Goal: Information Seeking & Learning: Learn about a topic

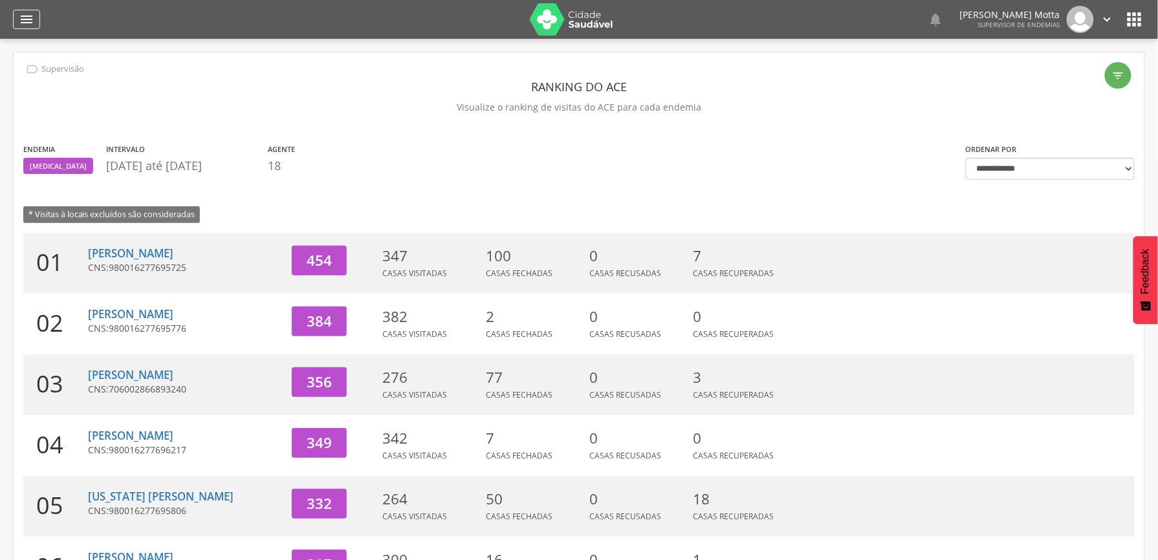
click at [24, 16] on icon "" at bounding box center [27, 20] width 16 height 16
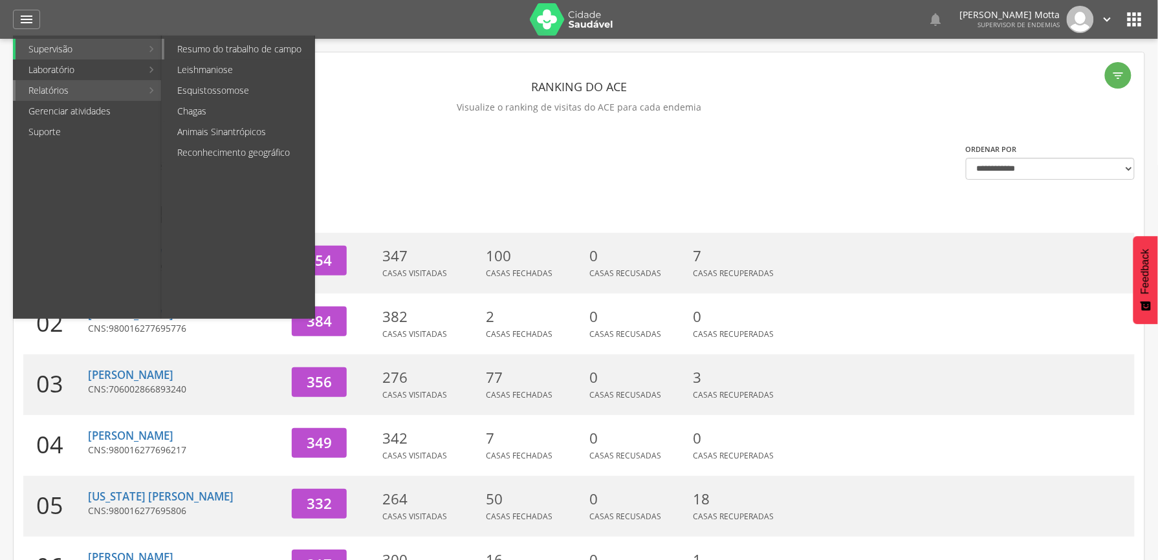
click at [259, 54] on link "Resumo do trabalho de campo" at bounding box center [239, 49] width 150 height 21
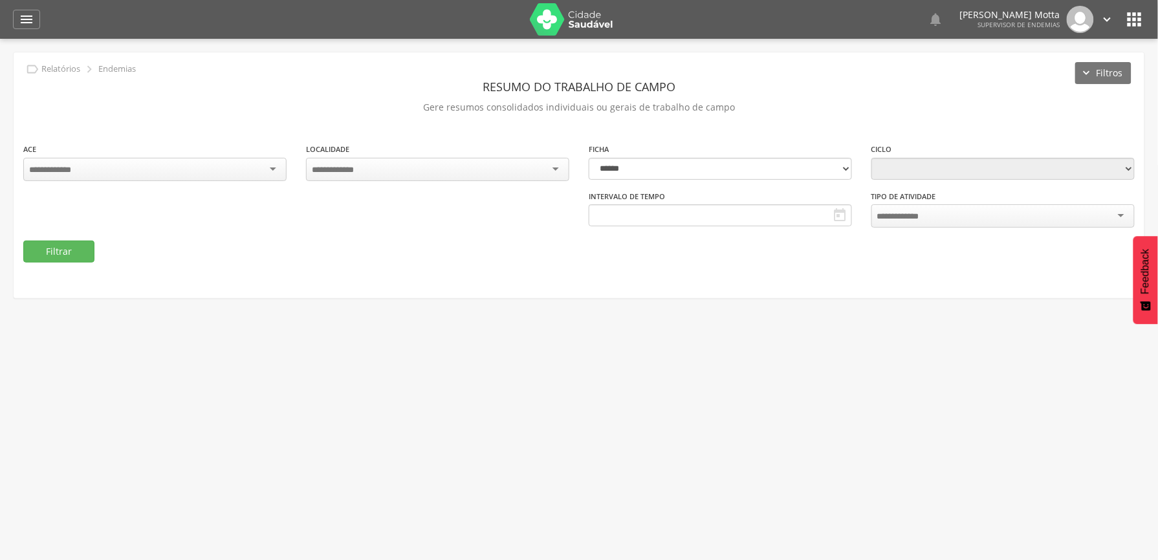
type input "**********"
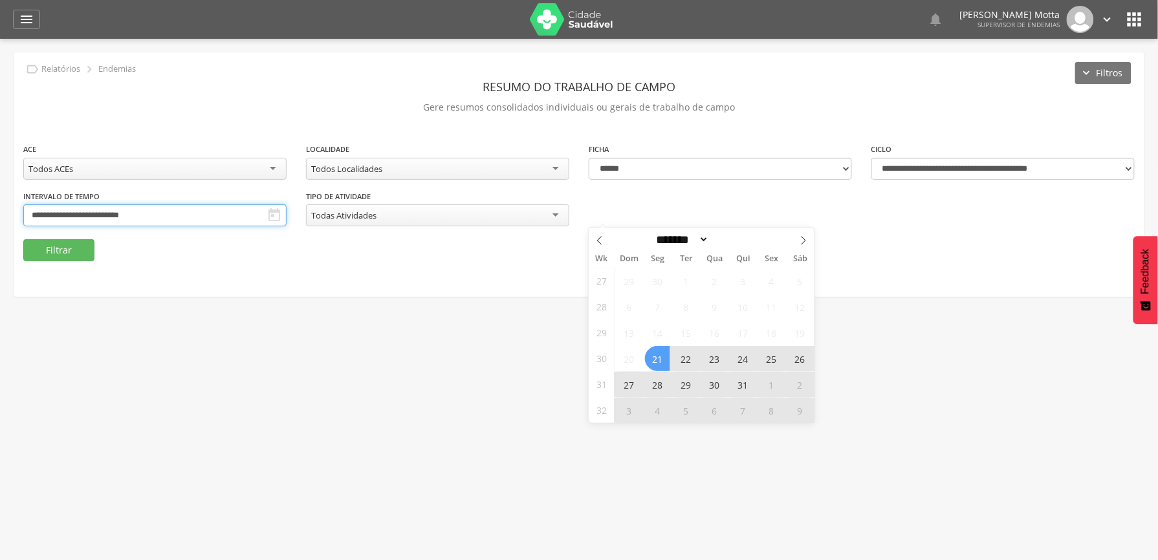
click at [286, 216] on input "**********" at bounding box center [154, 215] width 263 height 22
click at [802, 241] on icon at bounding box center [803, 240] width 9 height 9
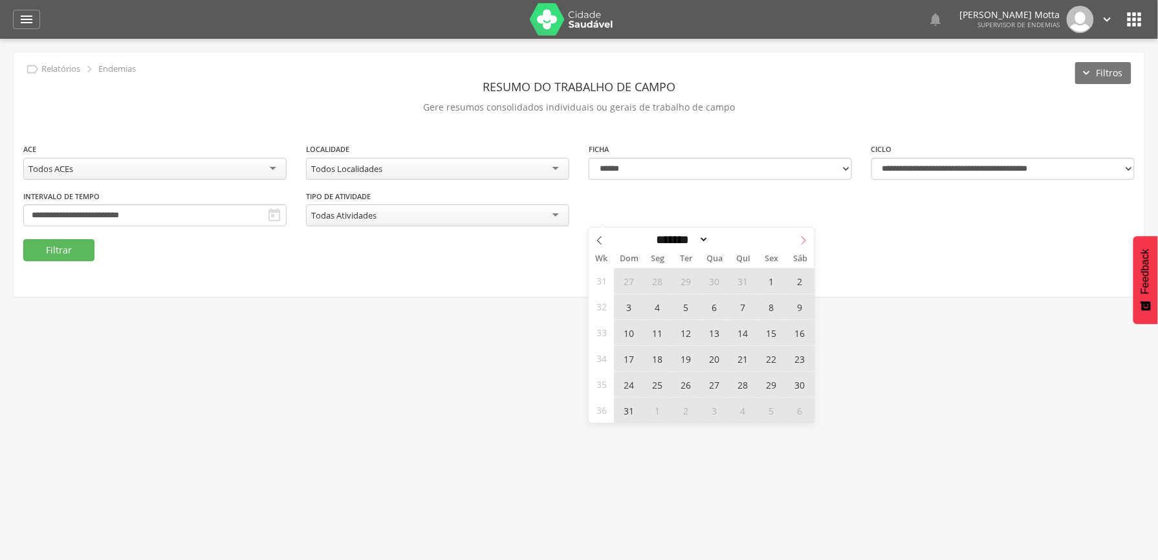
click at [802, 241] on icon at bounding box center [803, 240] width 9 height 9
select select "*"
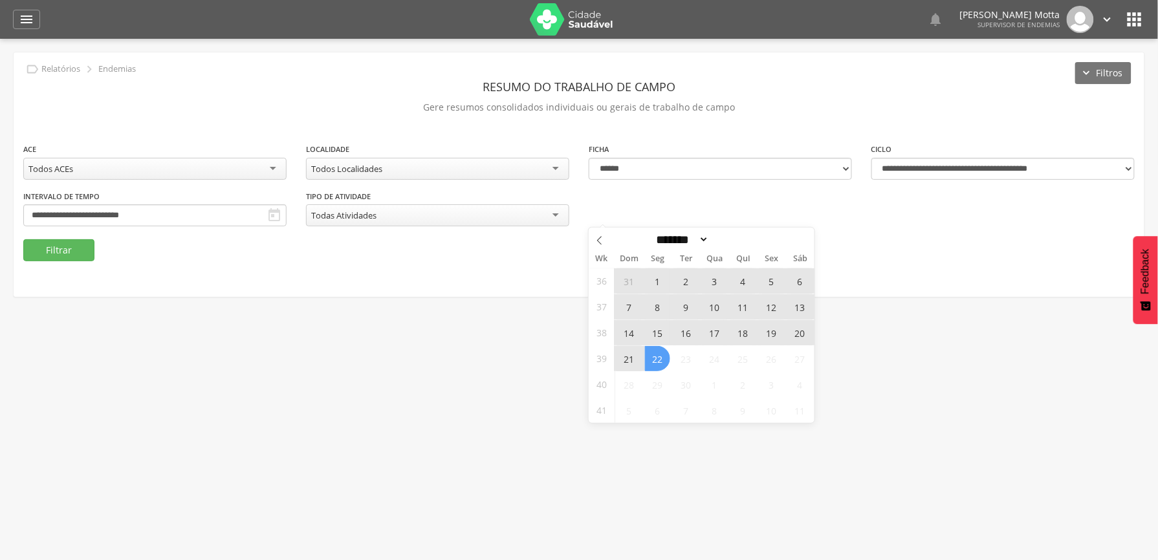
click at [629, 308] on span "7" at bounding box center [628, 306] width 25 height 25
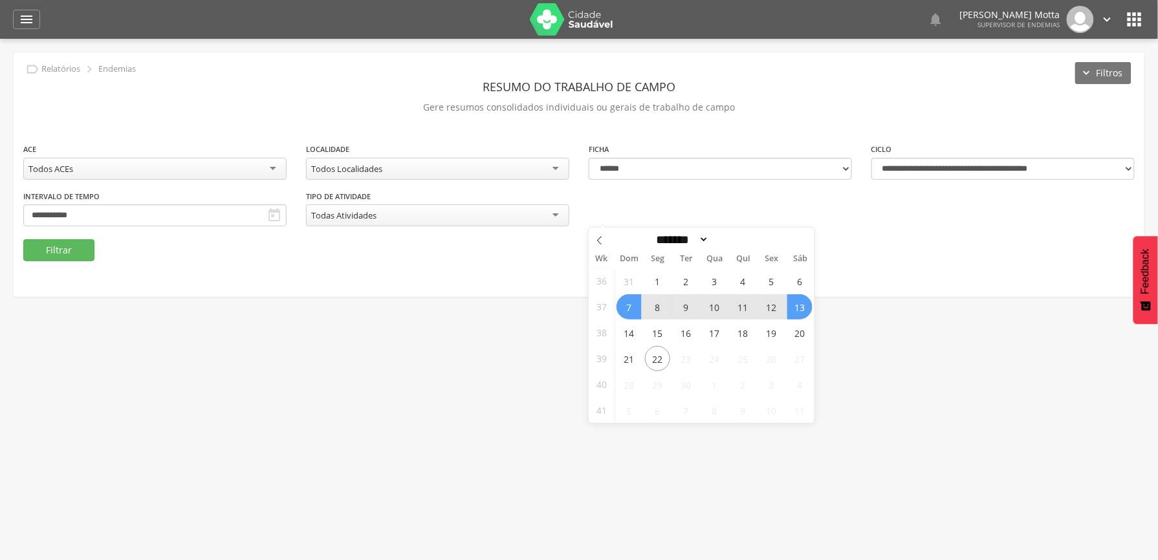
click at [800, 308] on span "13" at bounding box center [799, 306] width 25 height 25
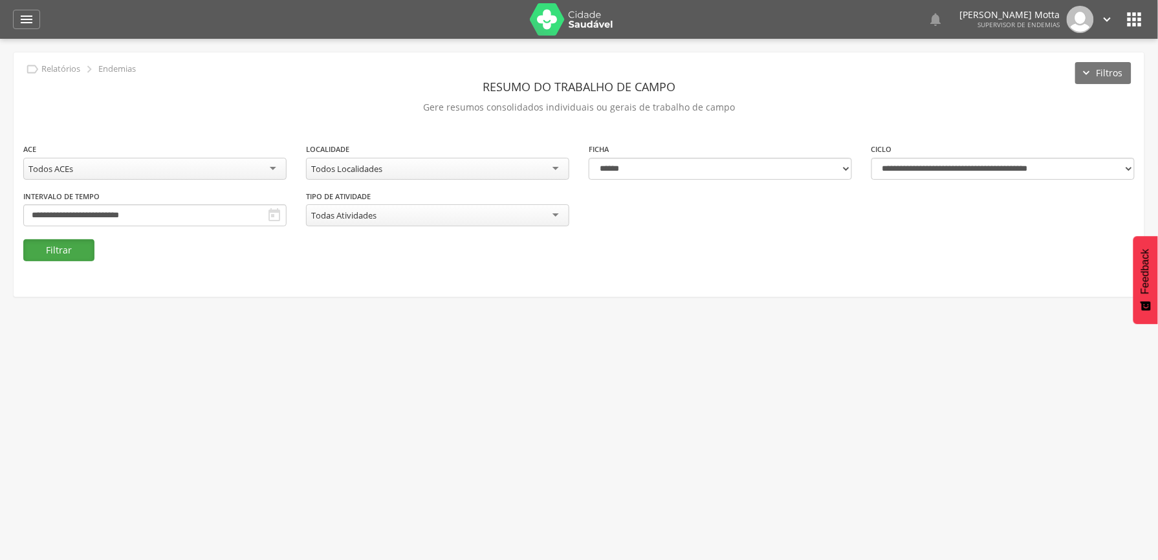
click at [56, 244] on button "Filtrar" at bounding box center [58, 250] width 71 height 22
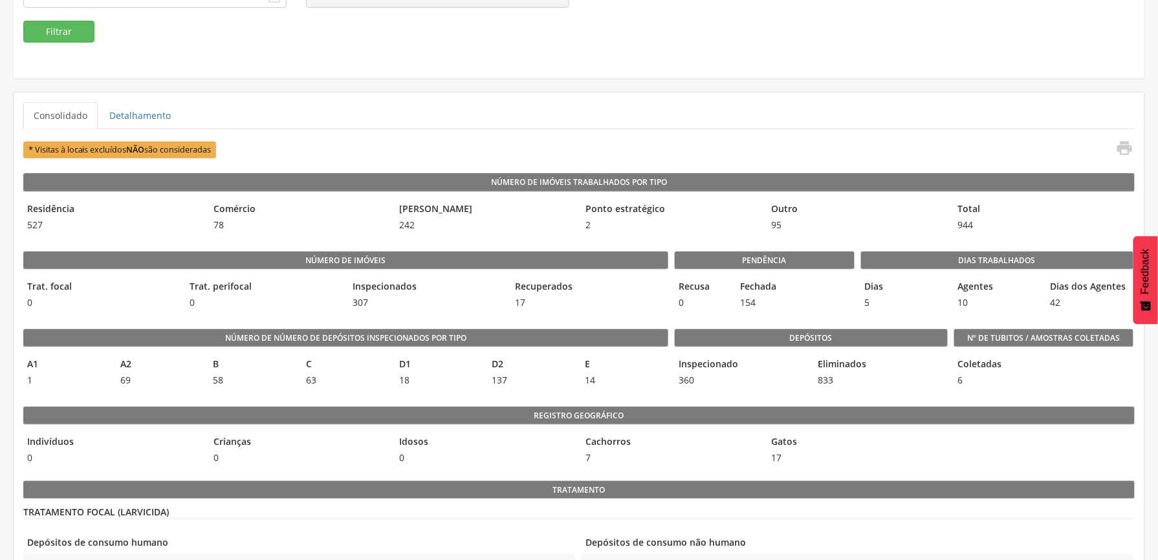
scroll to position [133, 0]
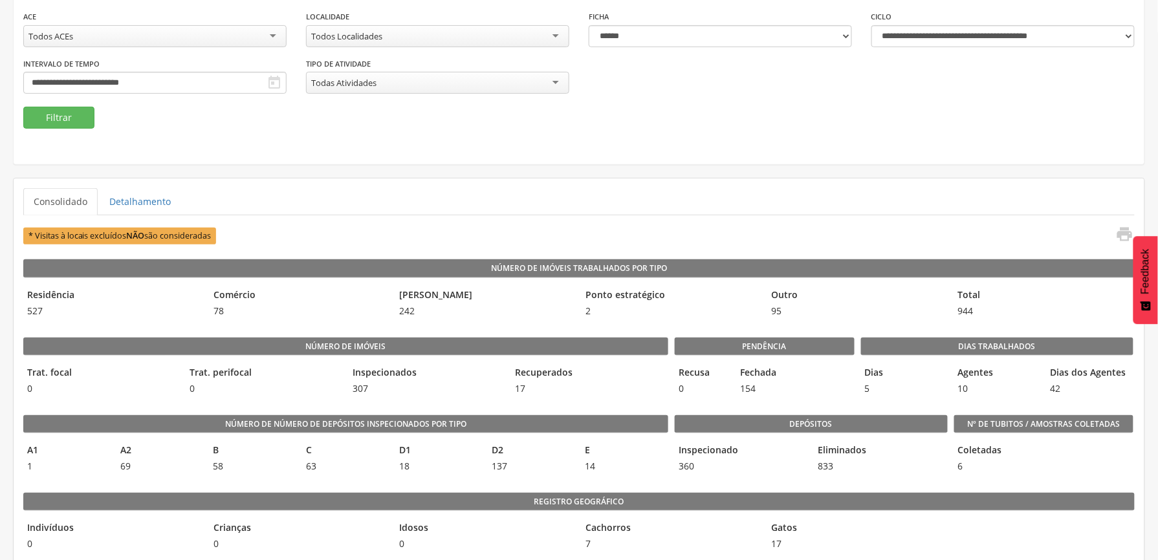
click at [448, 45] on div "Todos Localidades" at bounding box center [437, 36] width 263 height 22
click at [58, 127] on button "Filtrar" at bounding box center [58, 118] width 71 height 22
click at [396, 37] on div "11 - Barrinha" at bounding box center [437, 36] width 263 height 22
click at [74, 123] on button "Filtrar" at bounding box center [58, 118] width 71 height 22
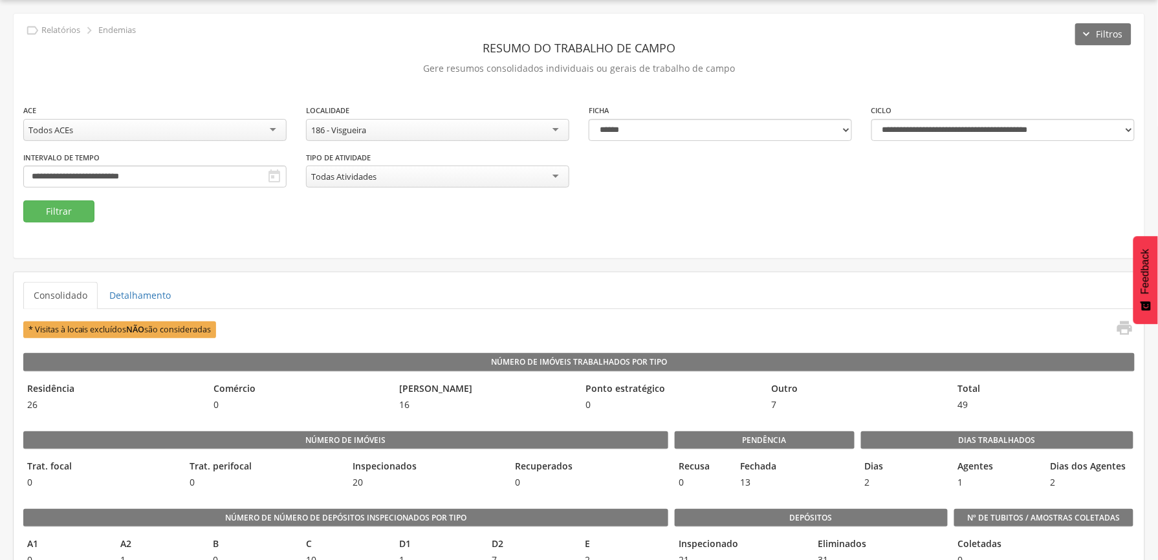
scroll to position [133, 0]
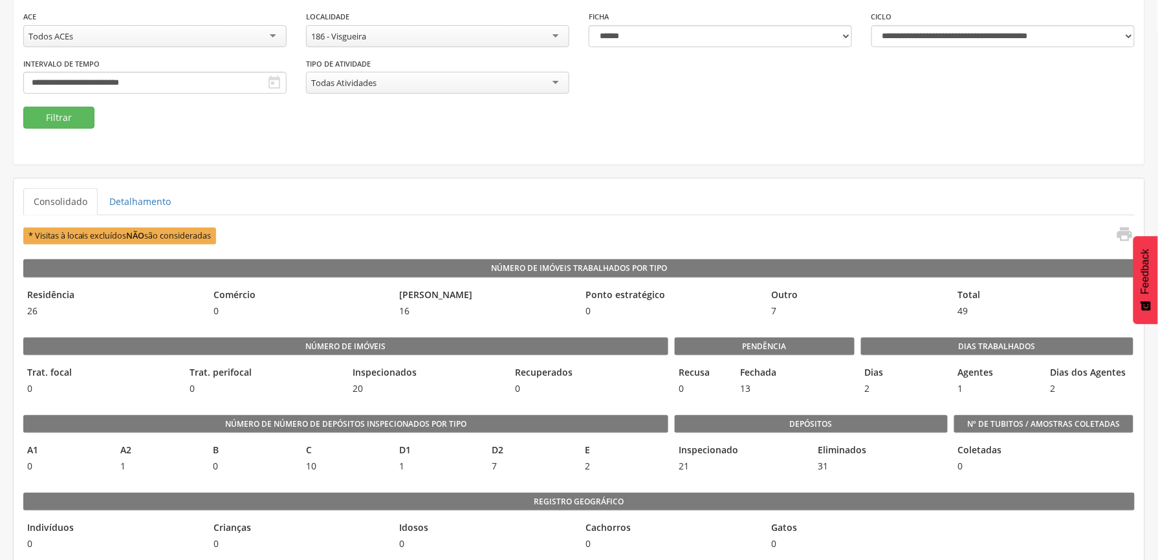
click at [427, 44] on div "186 - Visgueira" at bounding box center [437, 36] width 263 height 22
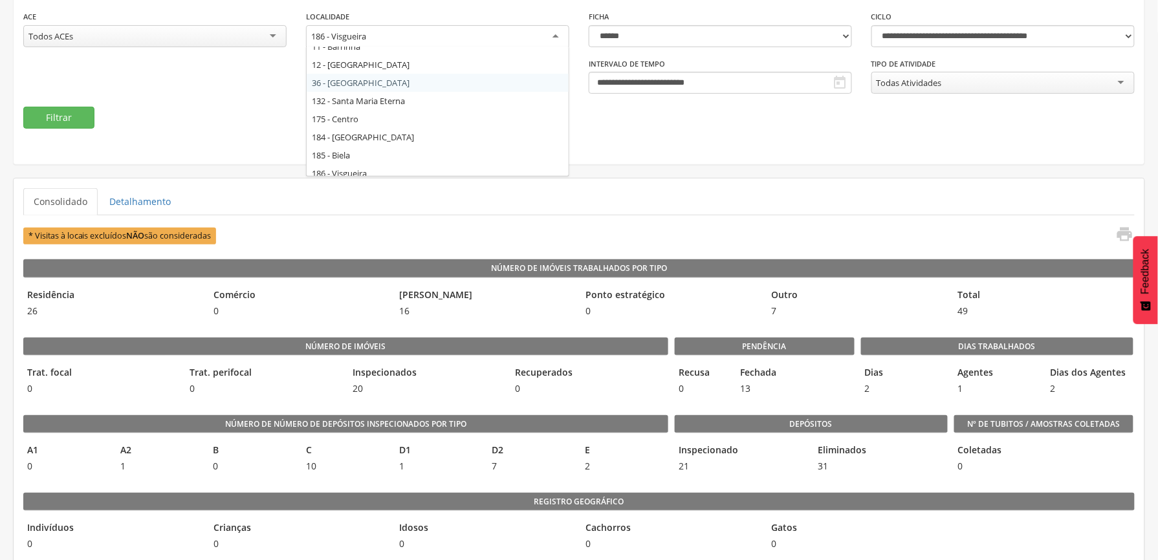
scroll to position [17, 0]
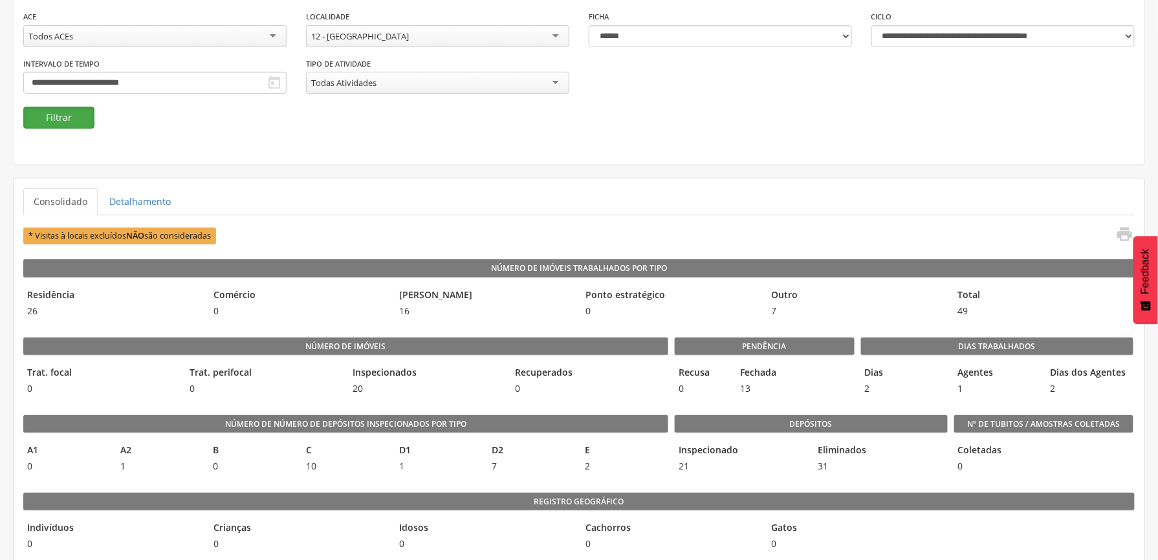
click at [70, 117] on button "Filtrar" at bounding box center [58, 118] width 71 height 22
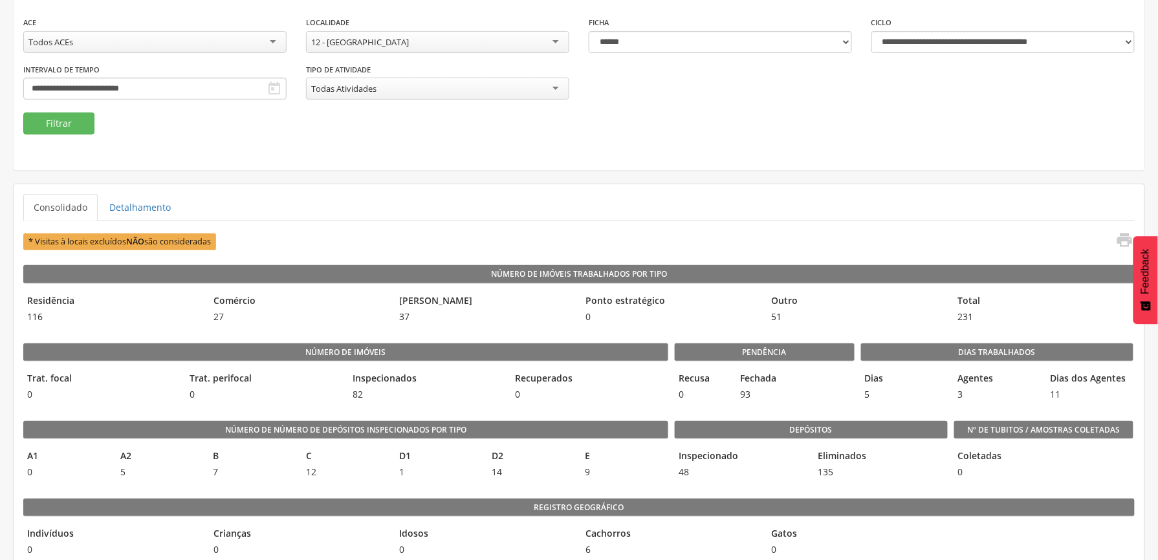
scroll to position [86, 0]
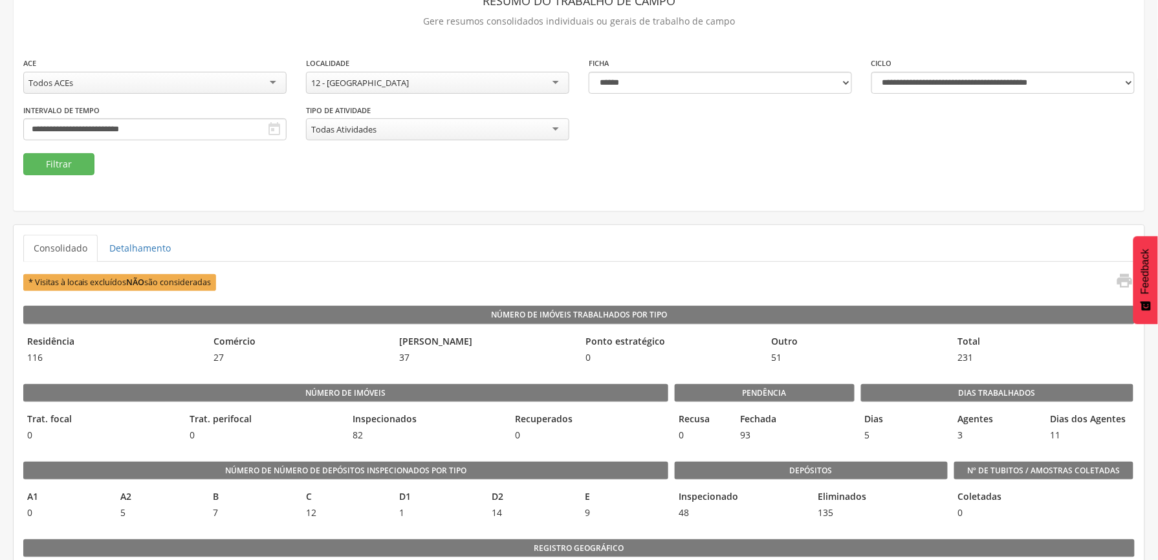
click at [485, 75] on div "12 - [GEOGRAPHIC_DATA]" at bounding box center [437, 83] width 263 height 22
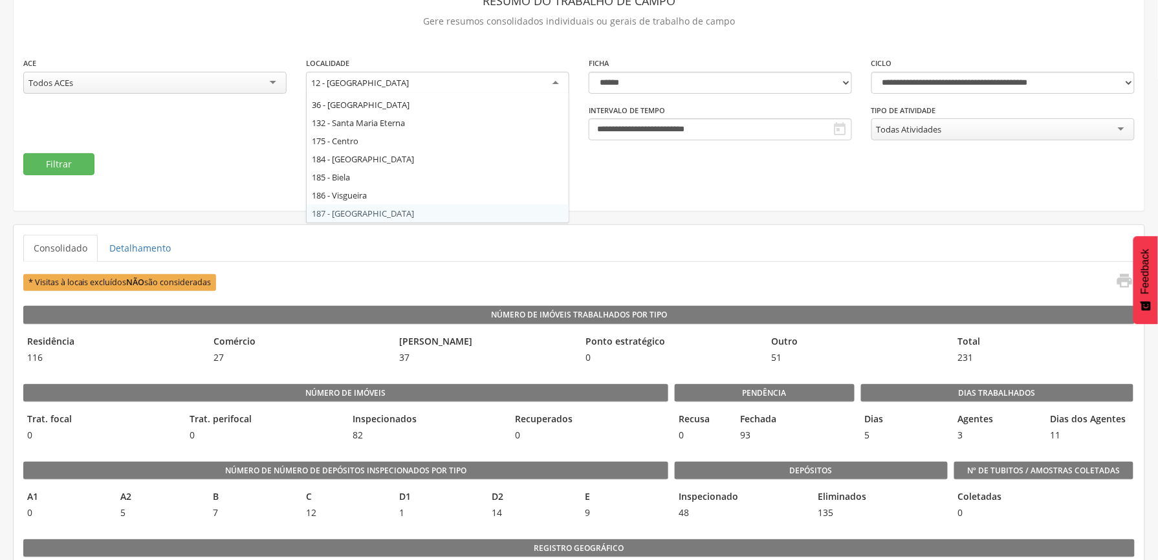
scroll to position [0, 0]
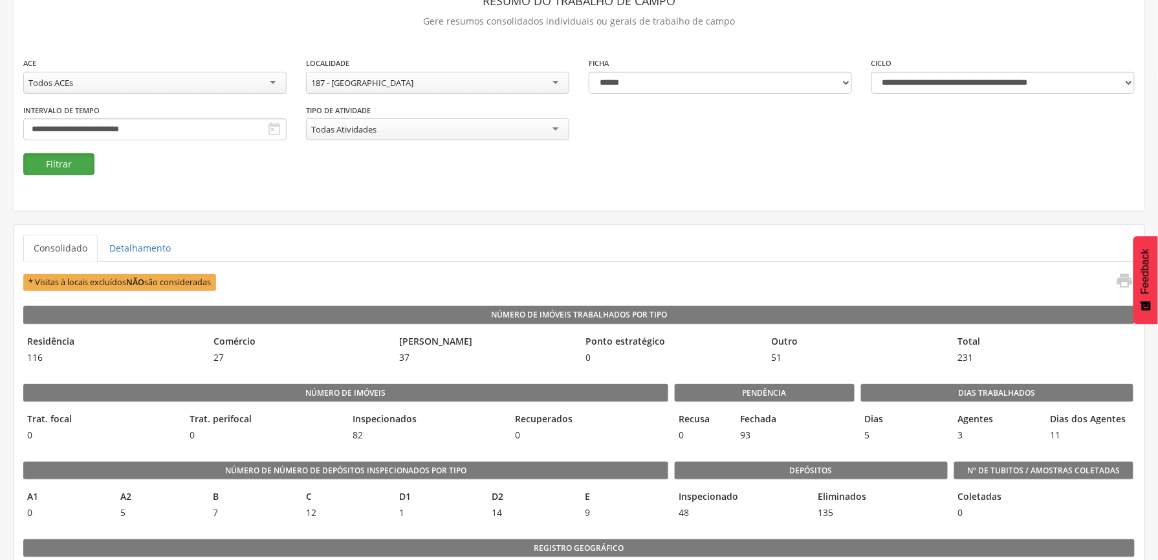
click at [69, 156] on button "Filtrar" at bounding box center [58, 164] width 71 height 22
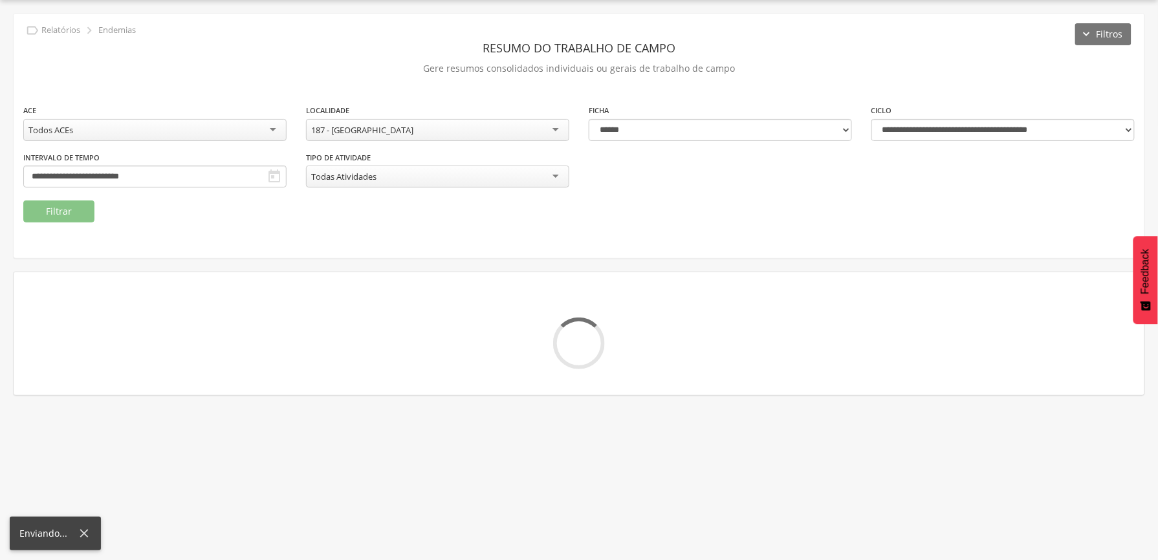
scroll to position [86, 0]
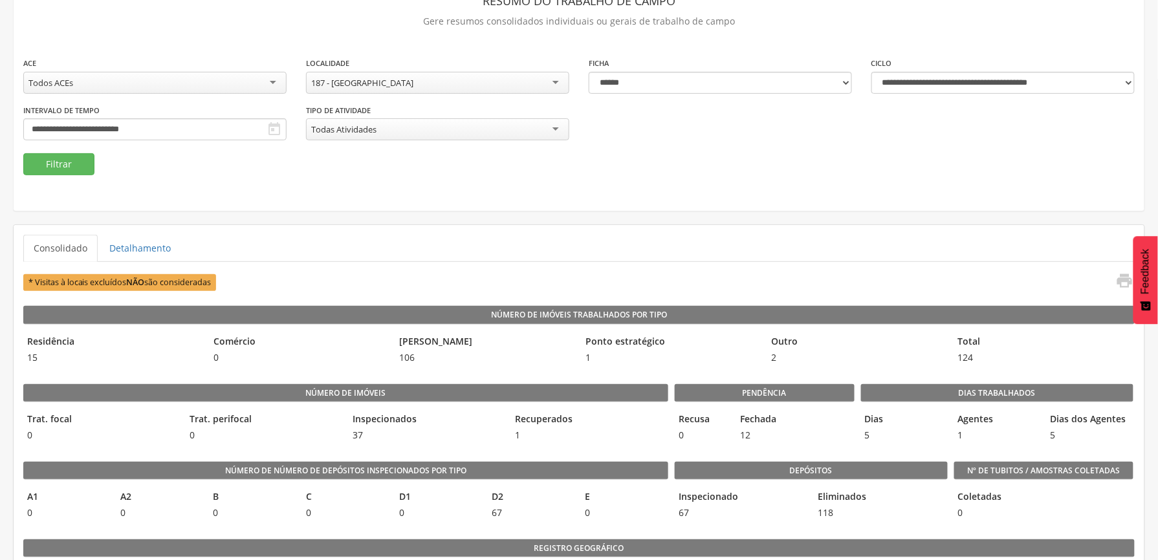
click at [460, 81] on div "187 - [GEOGRAPHIC_DATA]" at bounding box center [437, 83] width 263 height 22
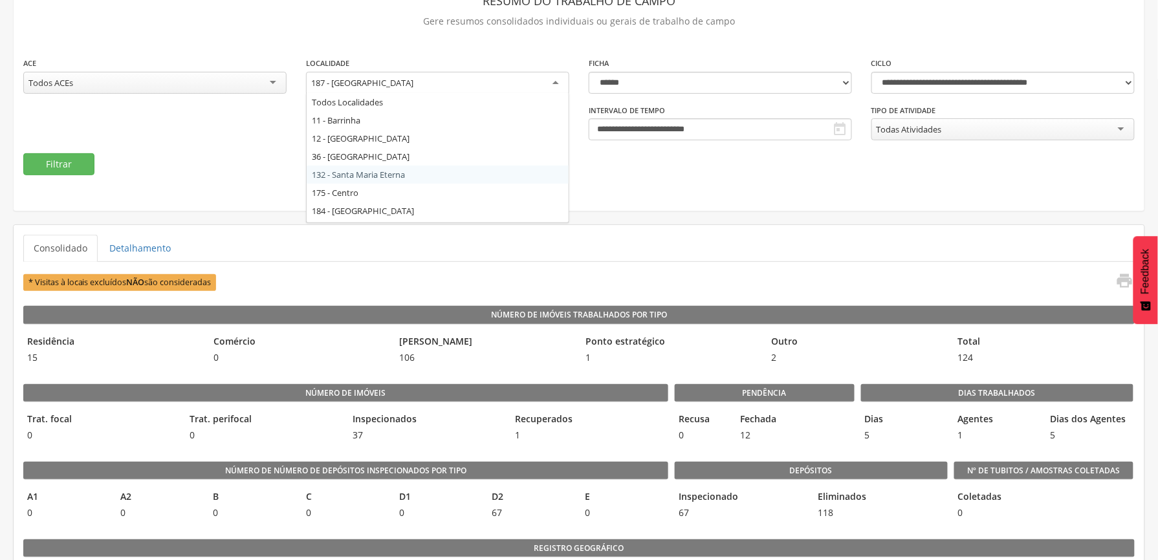
scroll to position [35, 0]
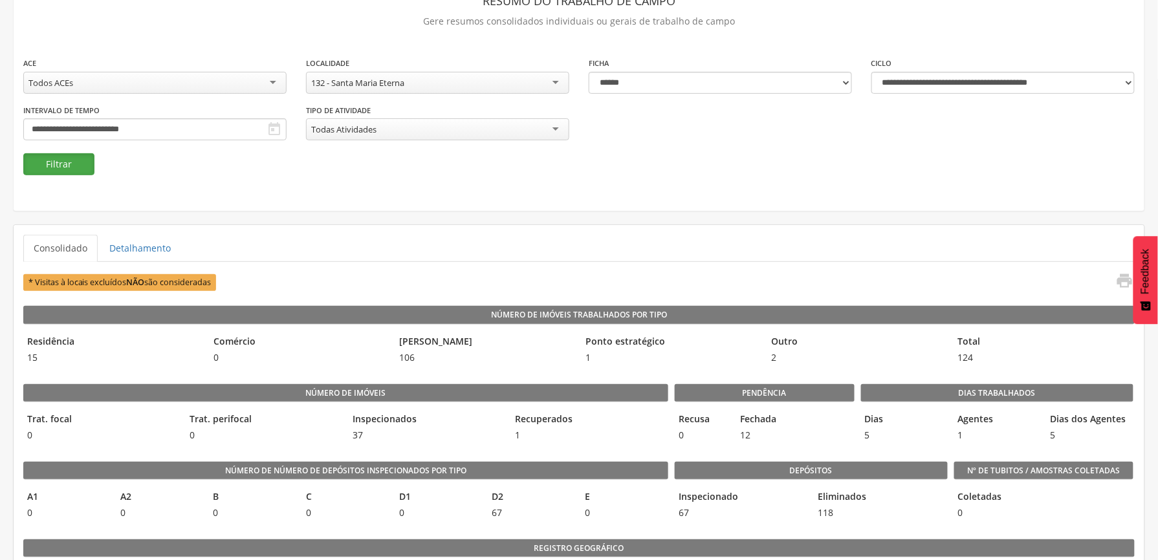
click at [58, 164] on button "Filtrar" at bounding box center [58, 164] width 71 height 22
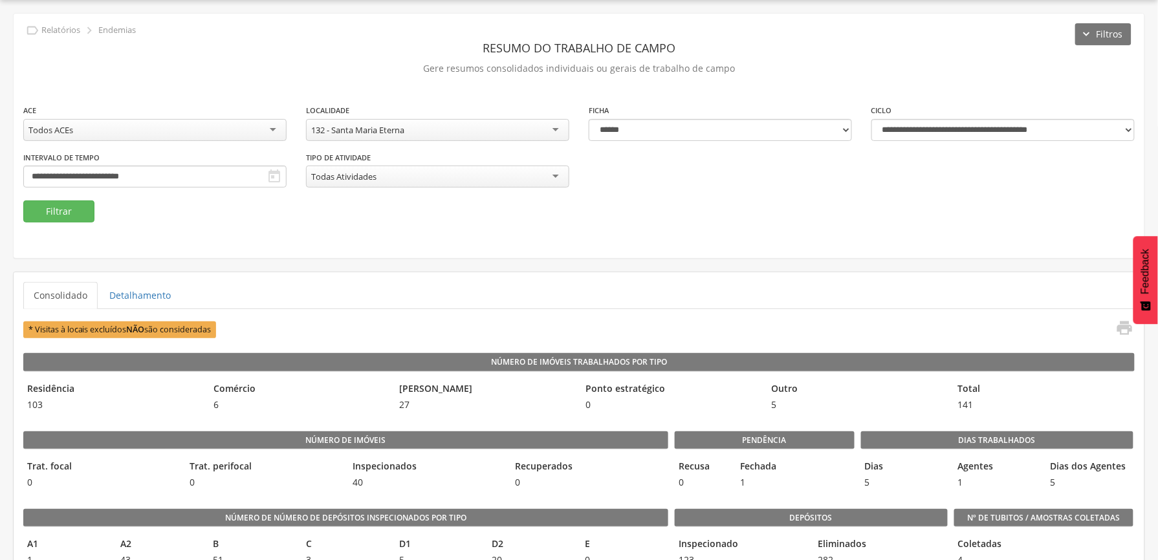
scroll to position [86, 0]
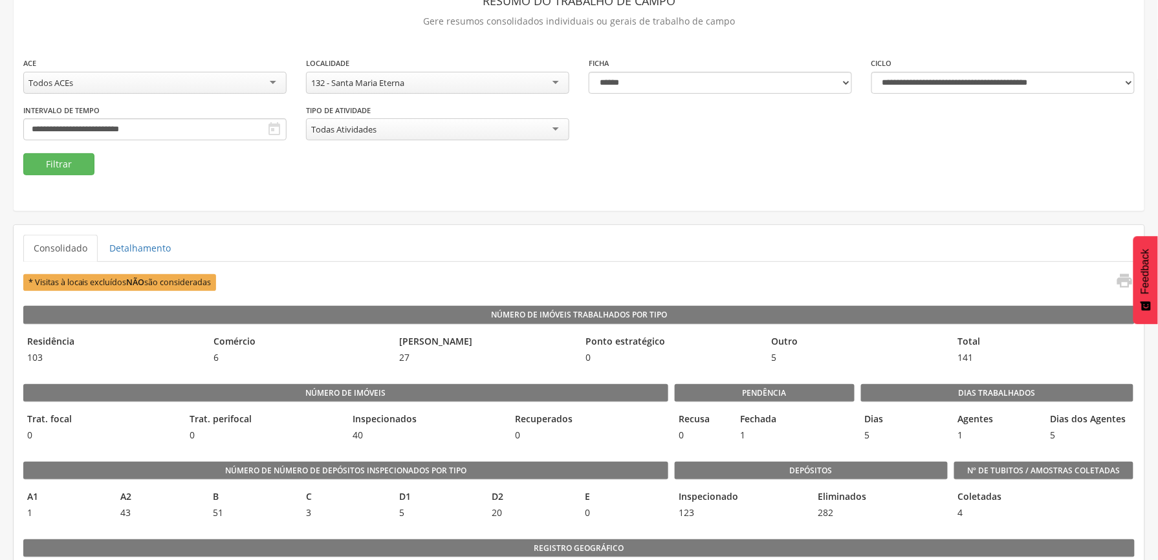
click at [498, 80] on div "132 - Santa Maria Eterna" at bounding box center [437, 83] width 263 height 22
click at [17, 158] on div "**********" at bounding box center [579, 88] width 1130 height 244
click at [58, 166] on button "Filtrar" at bounding box center [58, 164] width 71 height 22
click at [422, 84] on div "36 - [GEOGRAPHIC_DATA]" at bounding box center [437, 83] width 263 height 22
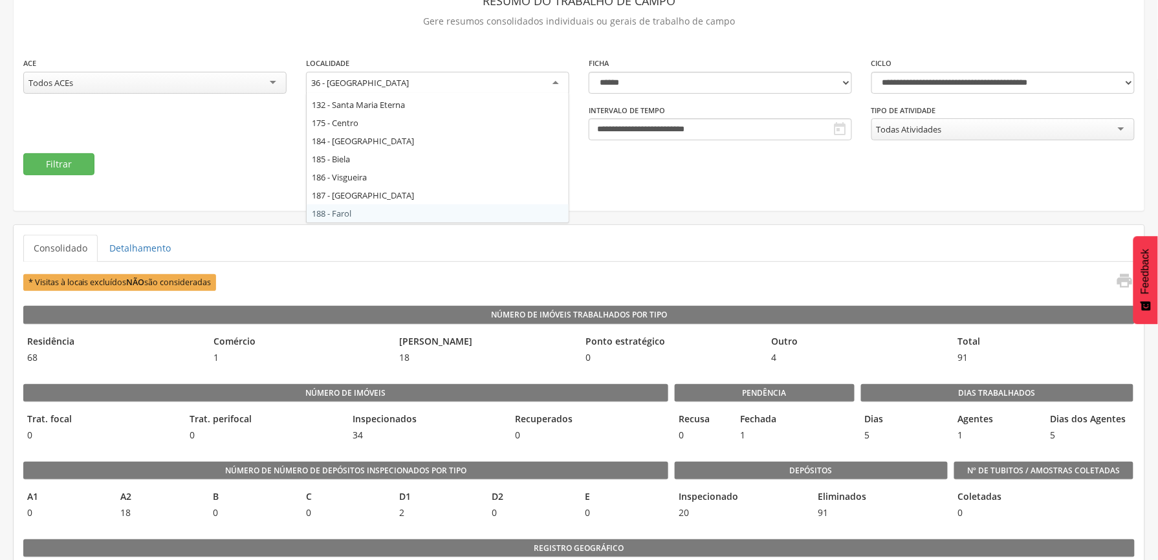
scroll to position [0, 0]
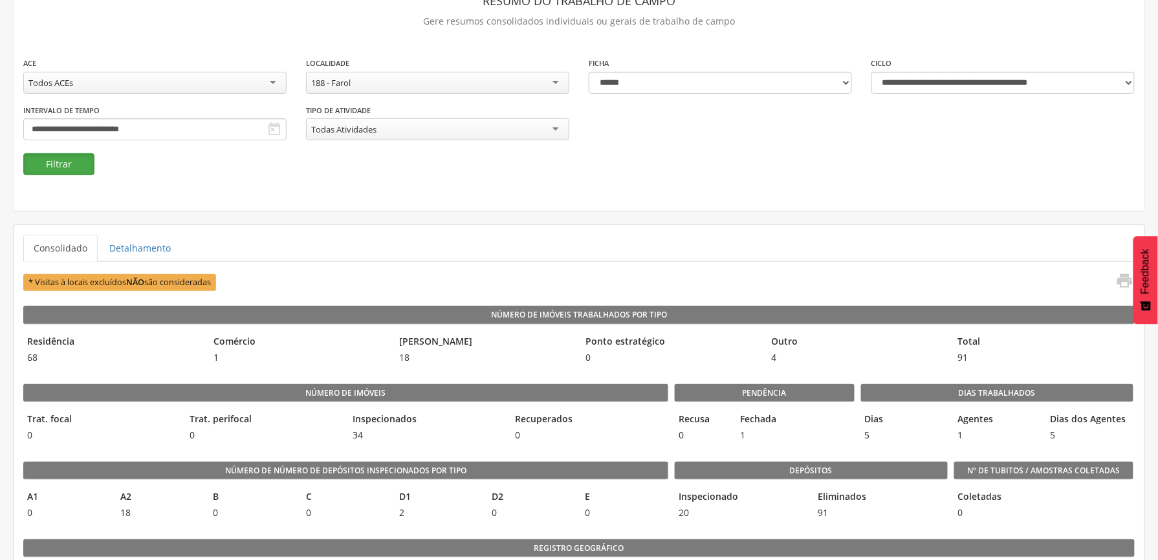
click at [60, 159] on button "Filtrar" at bounding box center [58, 164] width 71 height 22
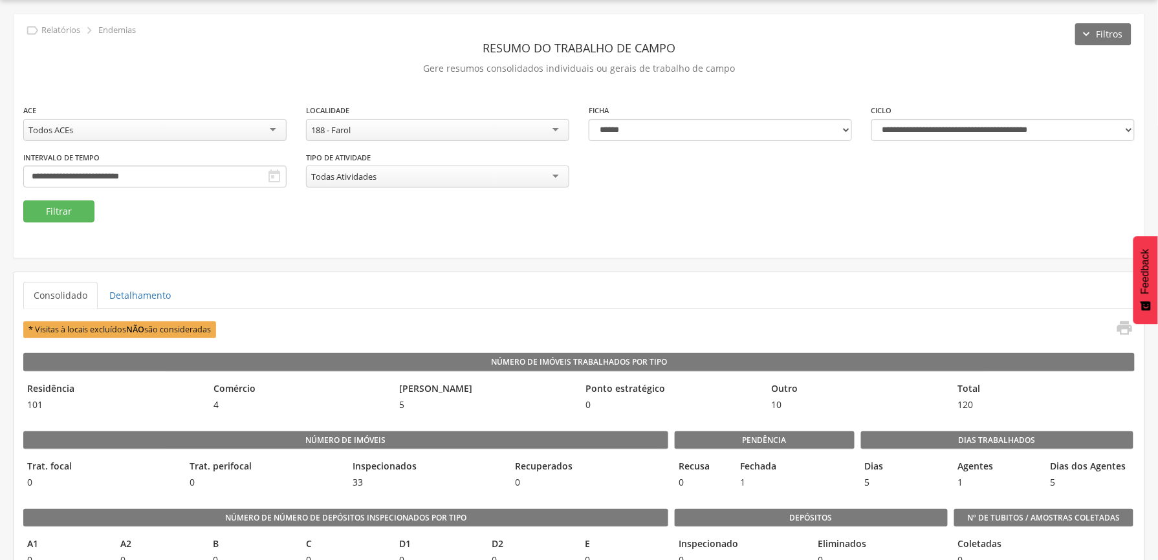
scroll to position [86, 0]
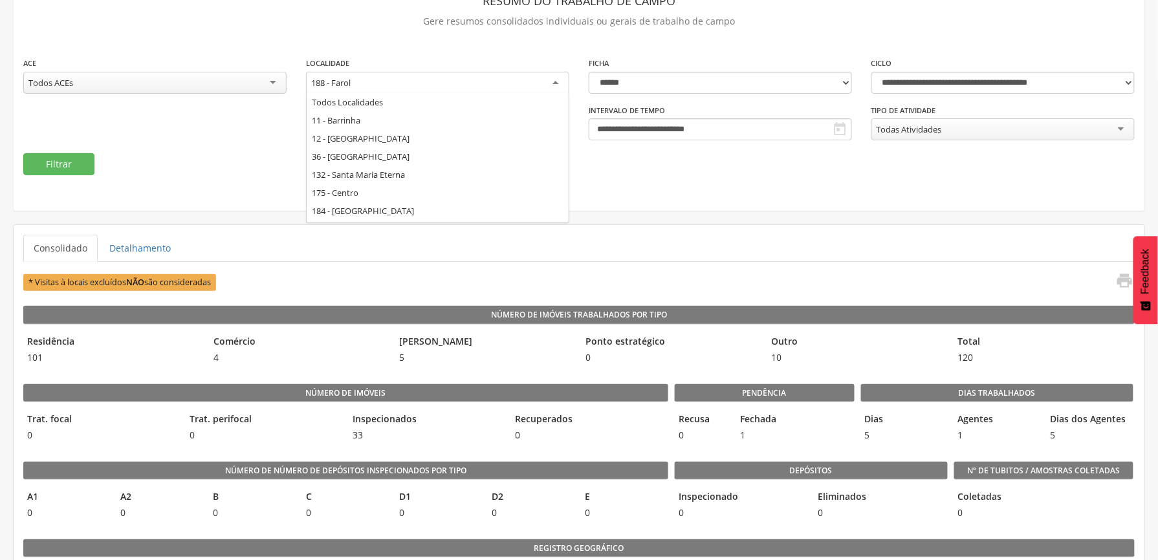
click at [471, 81] on div "188 - Farol" at bounding box center [437, 83] width 263 height 23
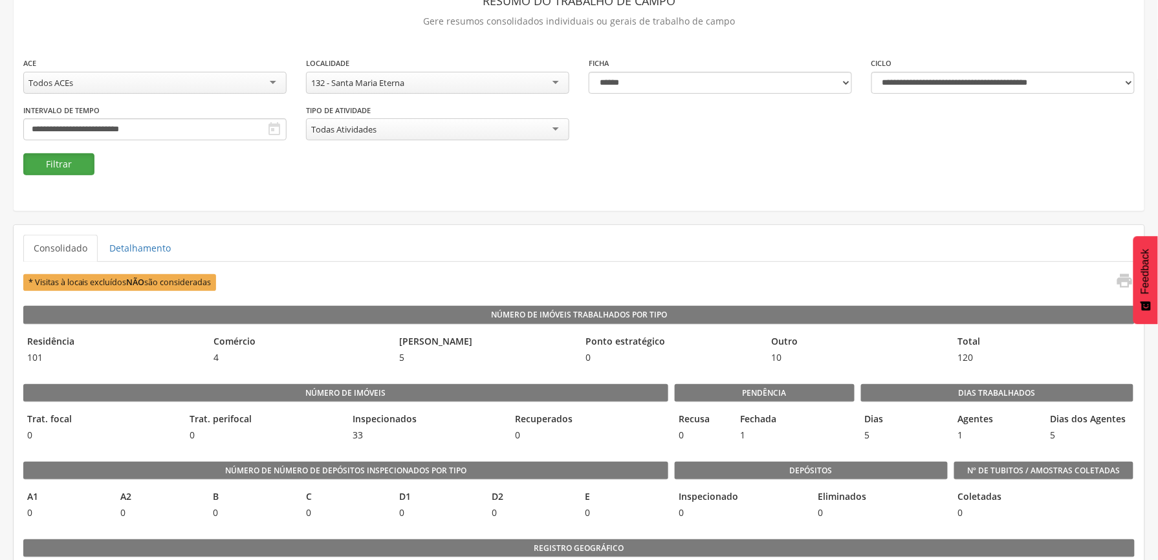
click at [62, 163] on button "Filtrar" at bounding box center [58, 164] width 71 height 22
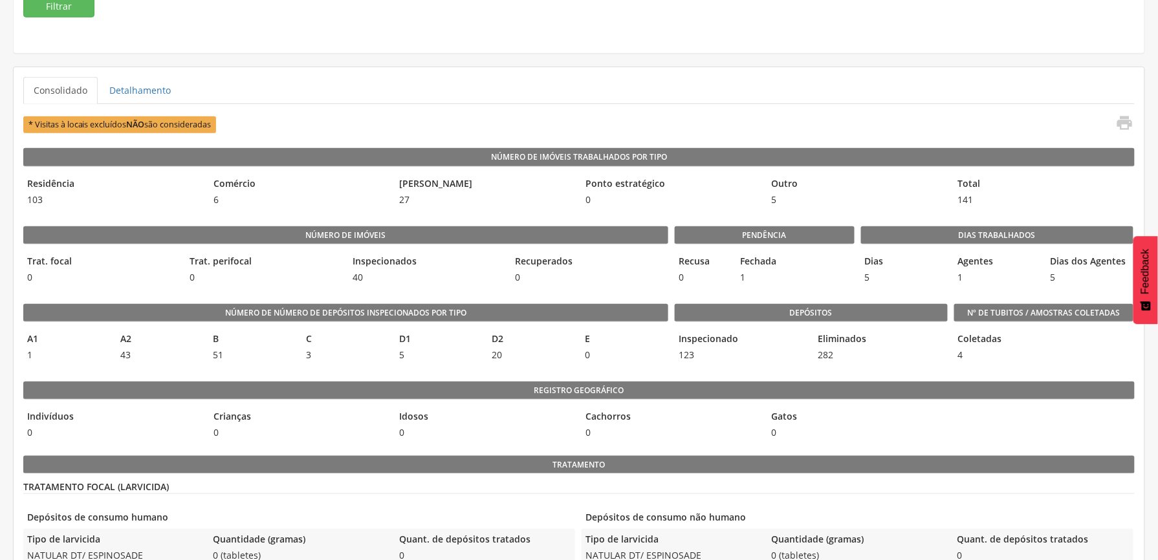
scroll to position [135, 0]
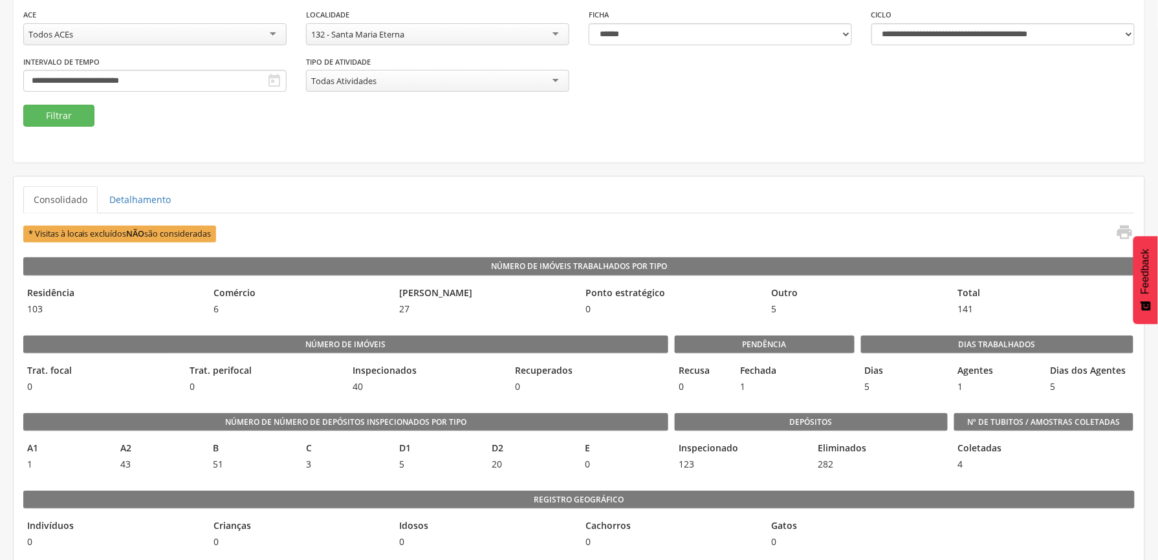
click at [427, 34] on div "132 - Santa Maria Eterna" at bounding box center [437, 34] width 263 height 22
click at [58, 119] on button "Filtrar" at bounding box center [58, 116] width 71 height 22
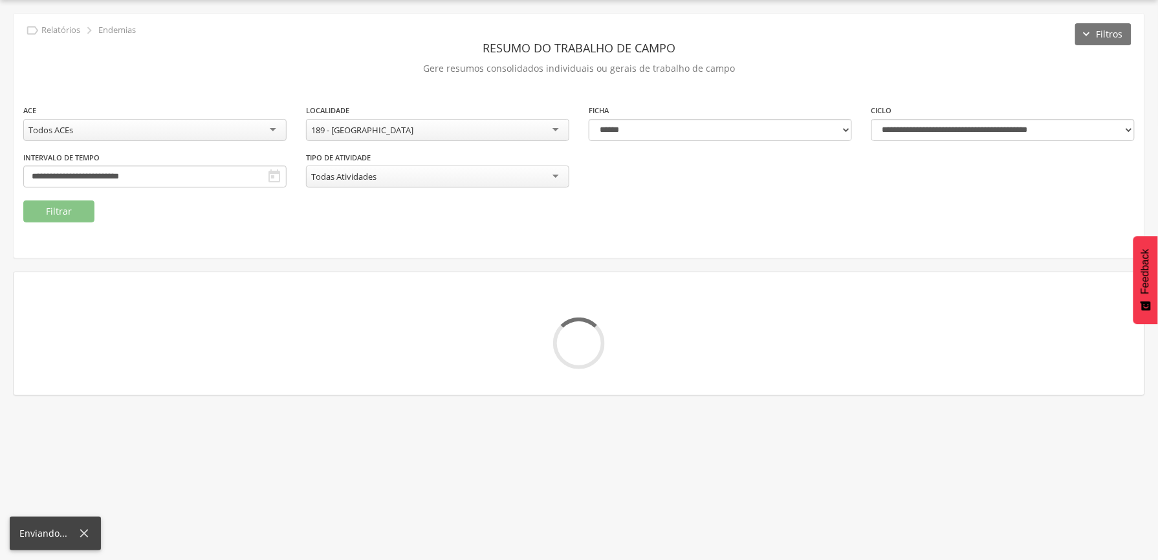
scroll to position [135, 0]
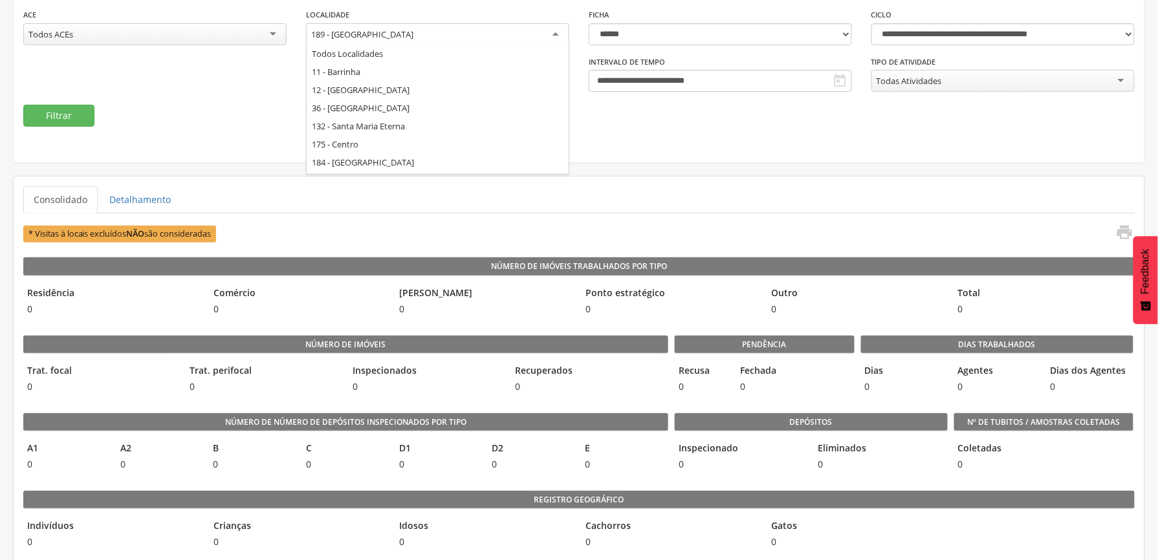
click at [444, 34] on div "189 - [GEOGRAPHIC_DATA]" at bounding box center [437, 34] width 263 height 23
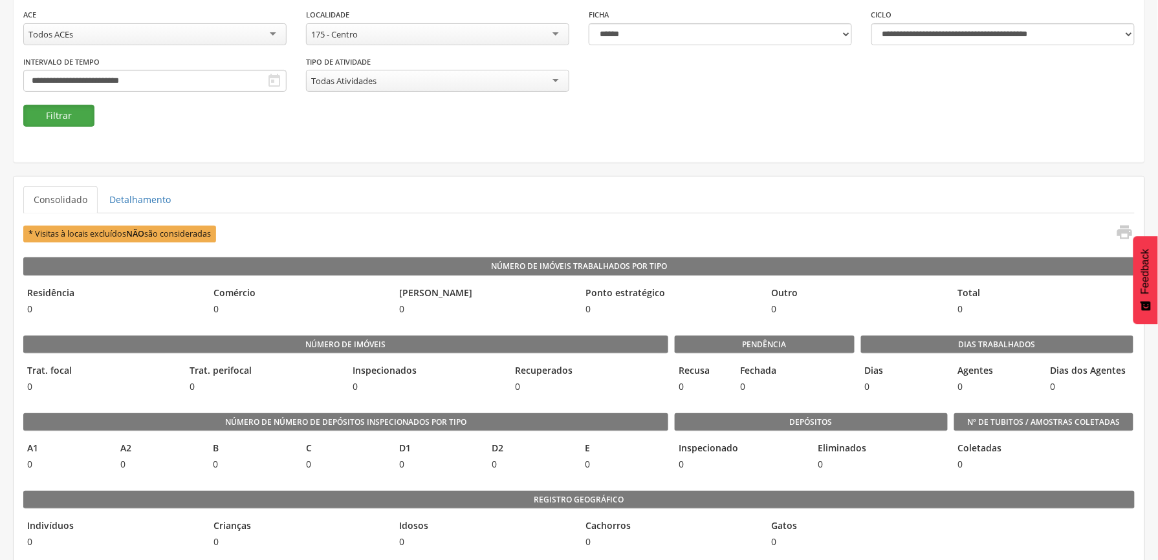
click at [57, 109] on button "Filtrar" at bounding box center [58, 116] width 71 height 22
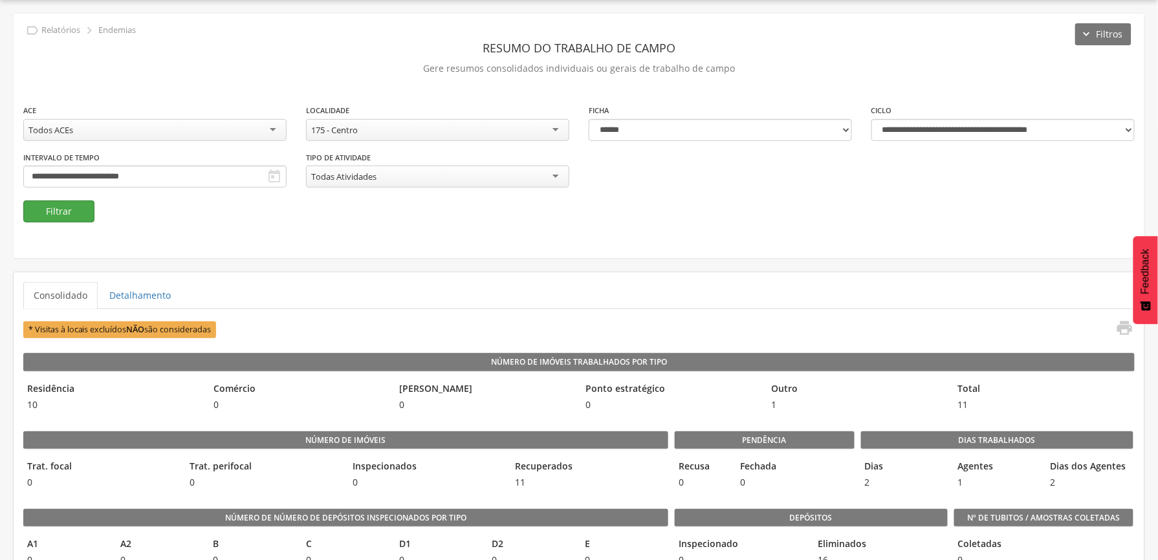
scroll to position [135, 0]
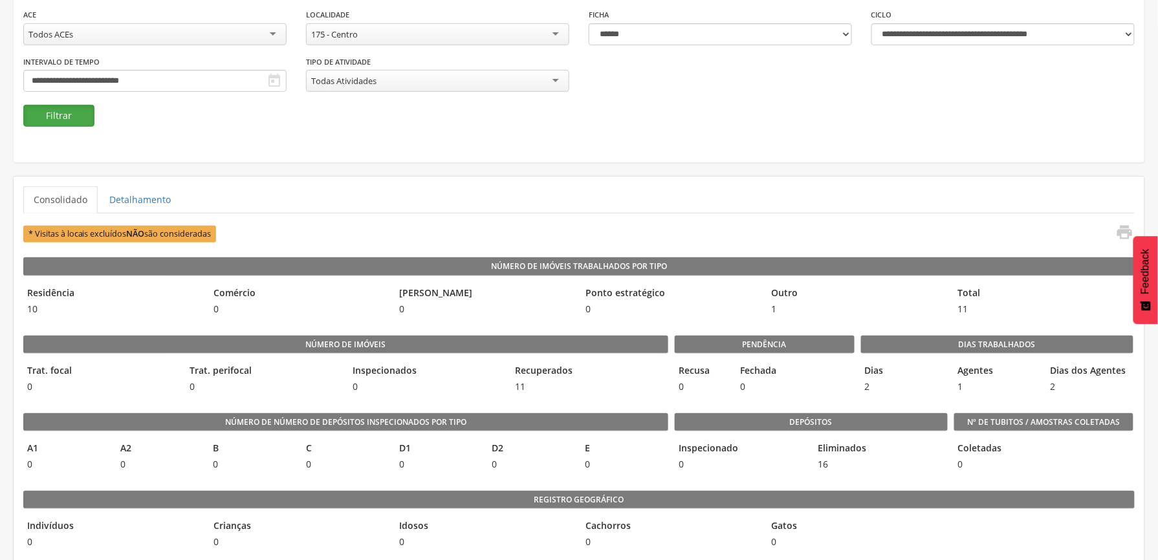
click at [79, 116] on button "Filtrar" at bounding box center [58, 116] width 71 height 22
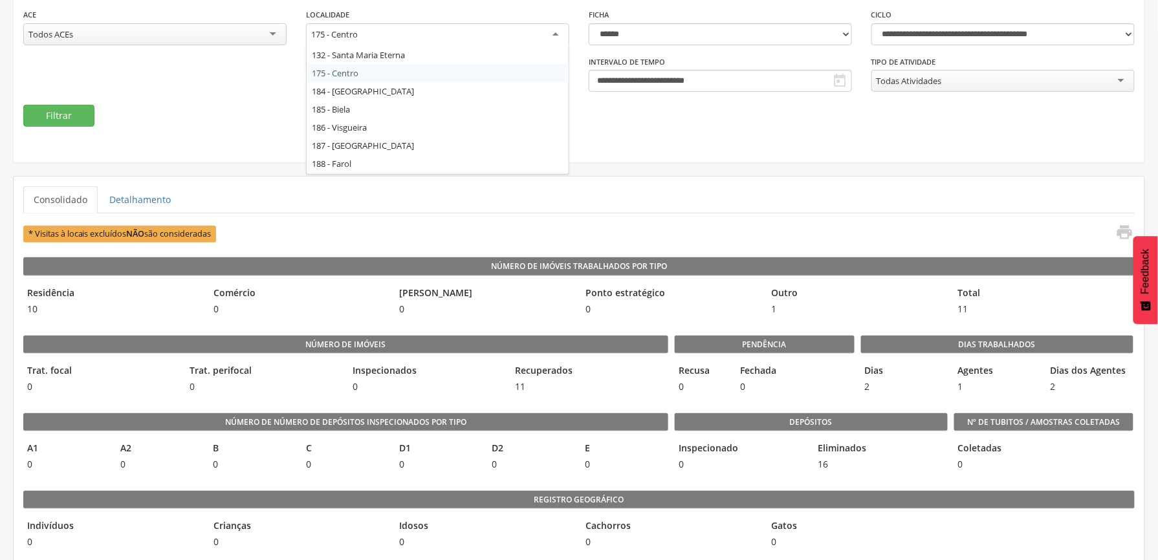
click at [486, 29] on div "175 - Centro" at bounding box center [437, 34] width 263 height 23
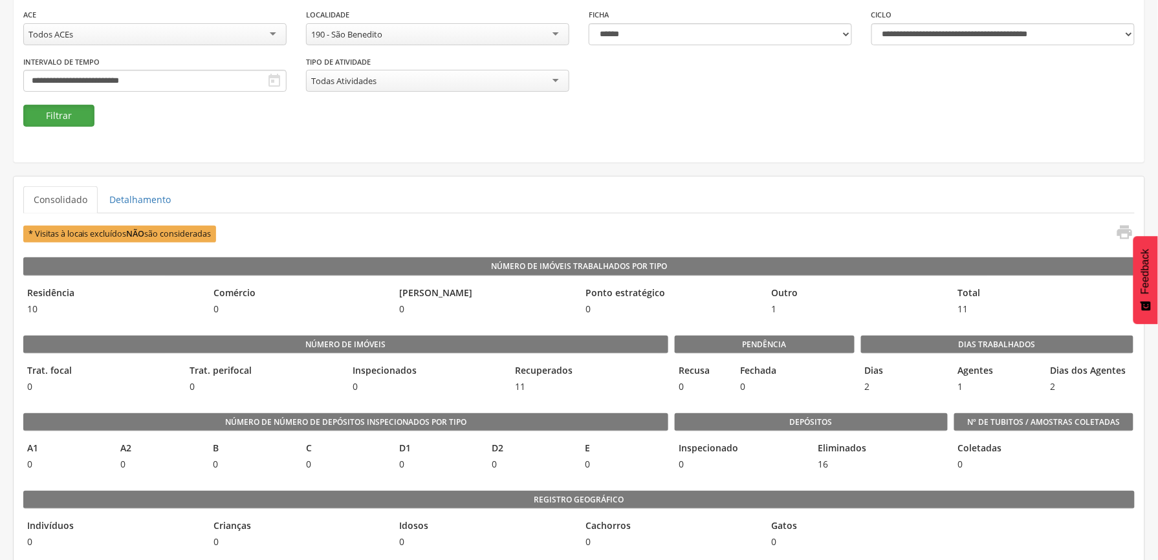
click at [53, 113] on button "Filtrar" at bounding box center [58, 116] width 71 height 22
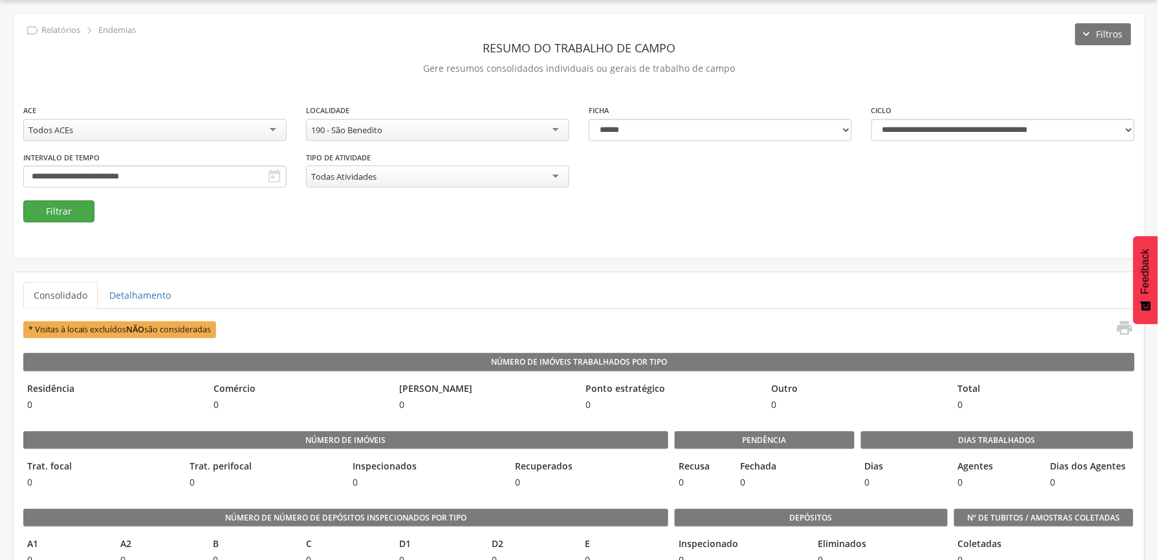
scroll to position [135, 0]
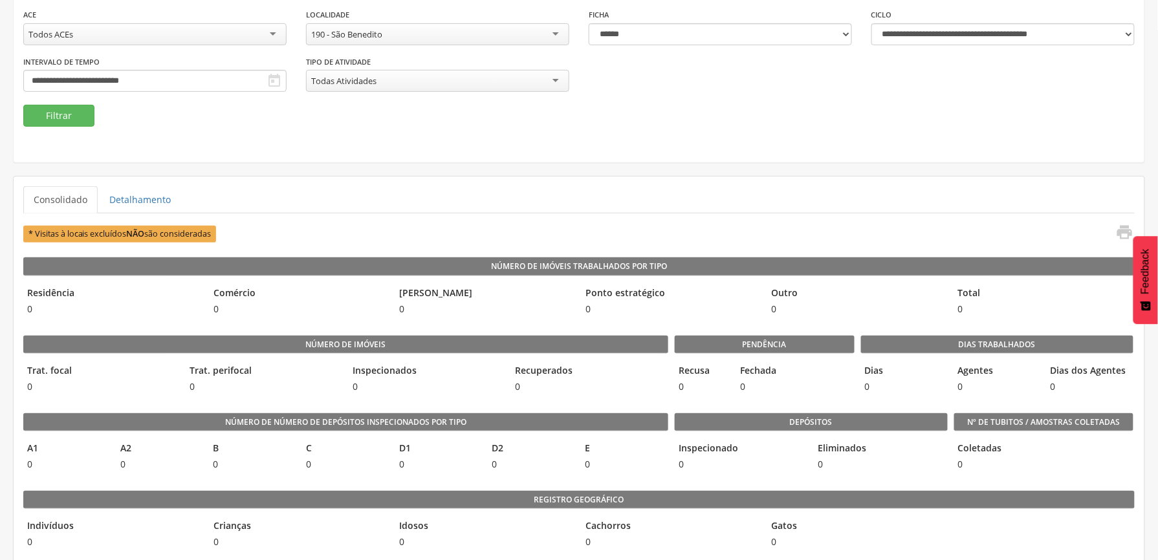
click at [497, 35] on div "190 - São Benedito" at bounding box center [437, 34] width 263 height 22
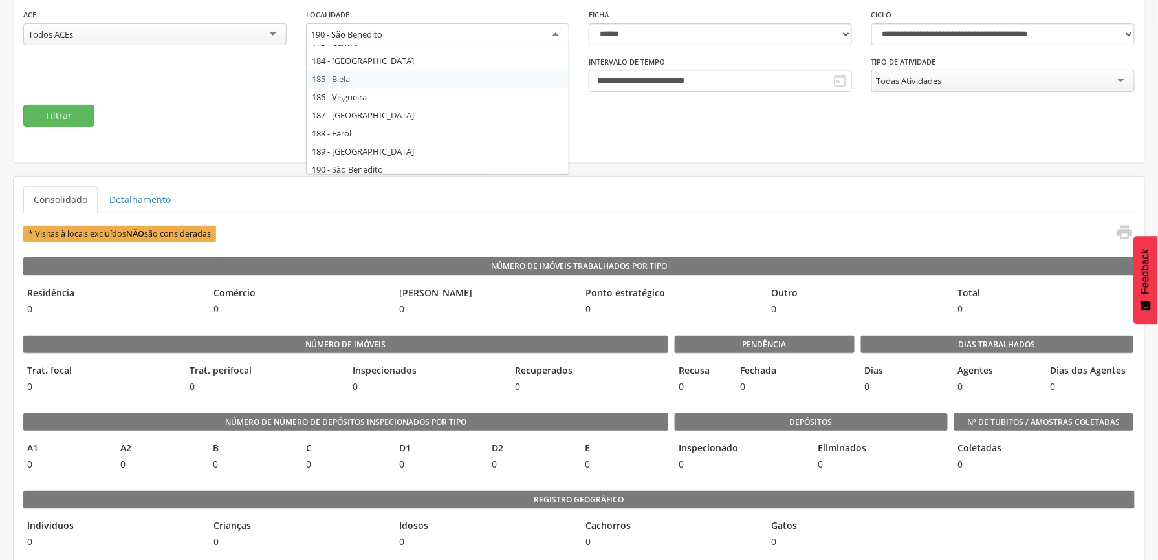
scroll to position [89, 0]
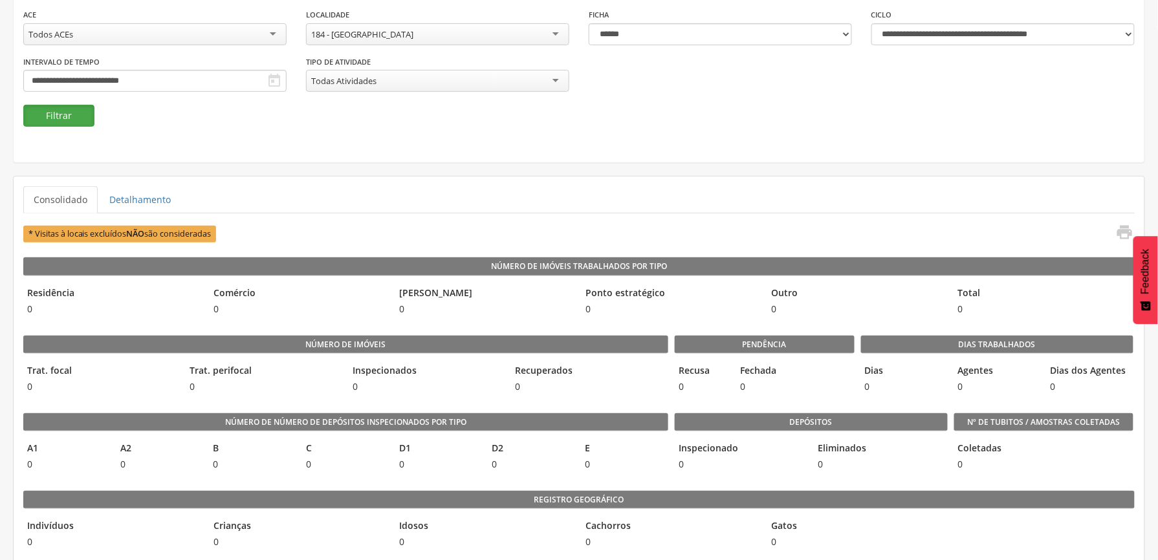
click at [76, 112] on button "Filtrar" at bounding box center [58, 116] width 71 height 22
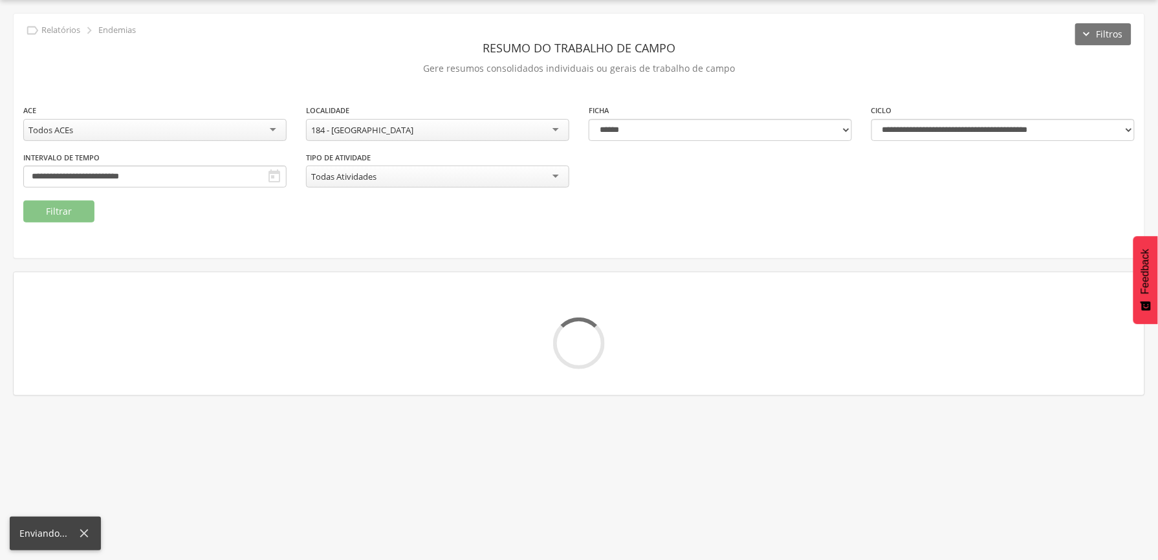
scroll to position [135, 0]
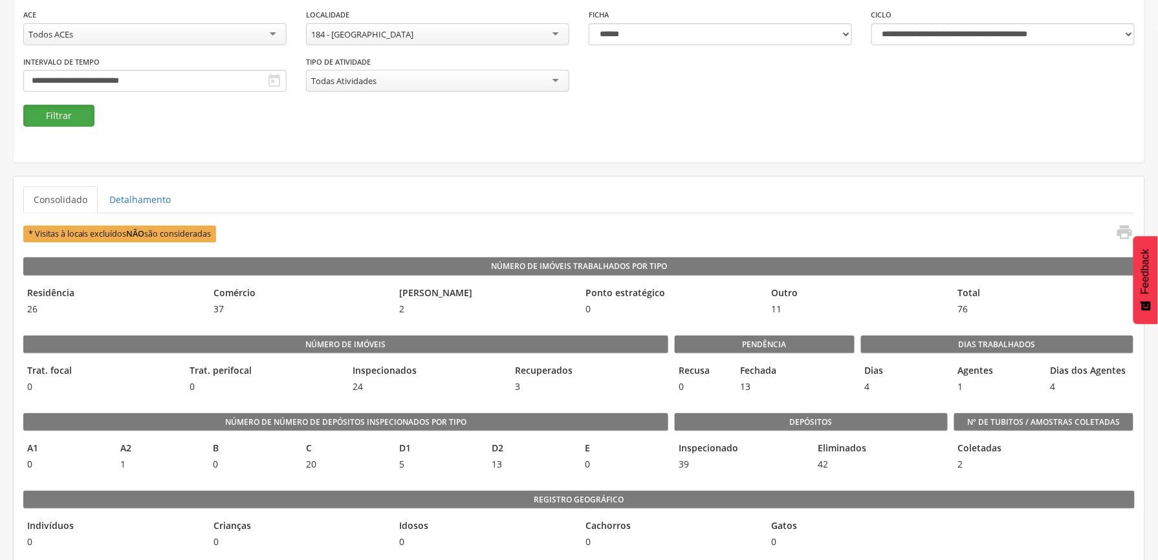
click at [76, 120] on button "Filtrar" at bounding box center [58, 116] width 71 height 22
click at [76, 45] on div "Todos ACEs" at bounding box center [154, 34] width 263 height 22
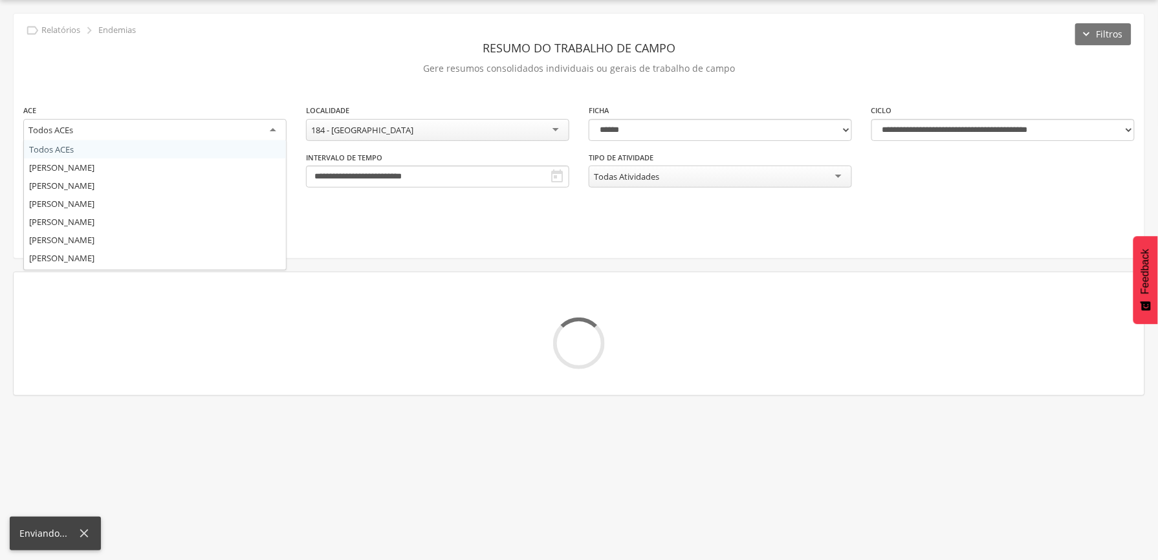
scroll to position [39, 0]
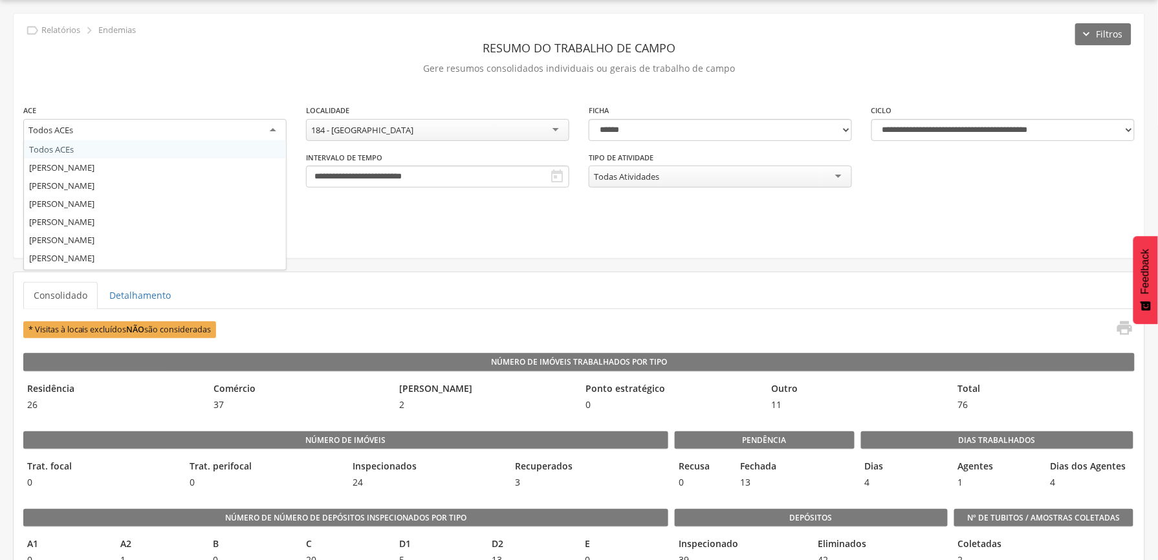
click at [525, 135] on div "184 - [GEOGRAPHIC_DATA]" at bounding box center [437, 130] width 263 height 22
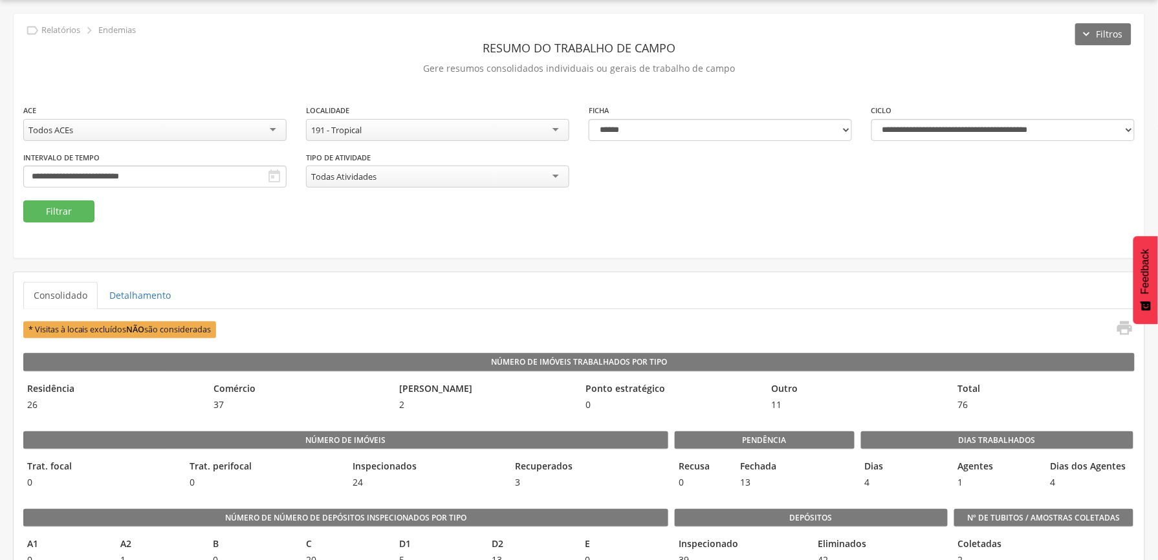
scroll to position [0, 0]
click at [81, 213] on button "Filtrar" at bounding box center [58, 211] width 71 height 22
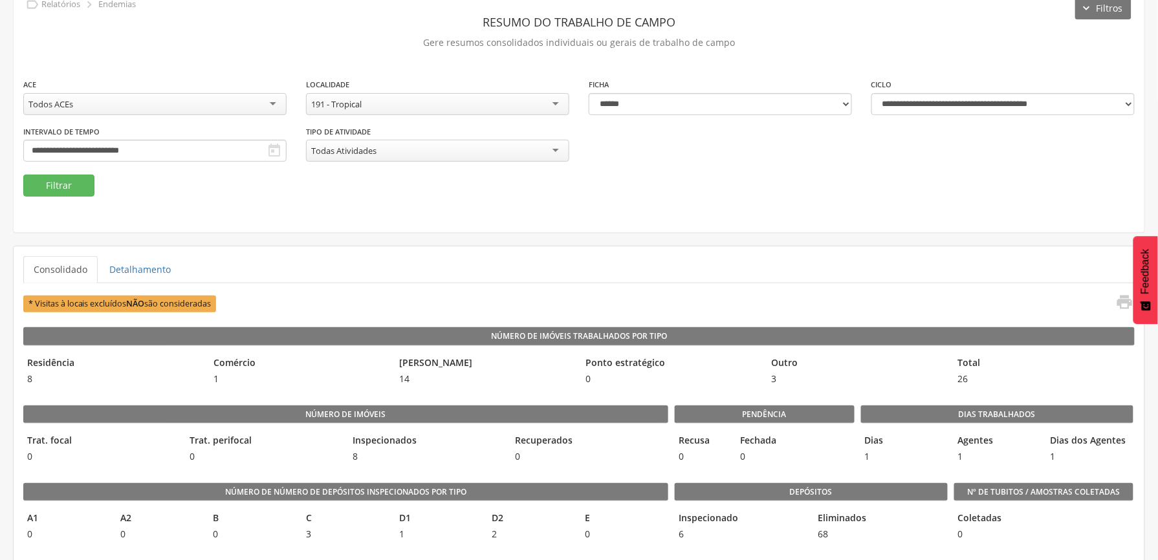
scroll to position [39, 0]
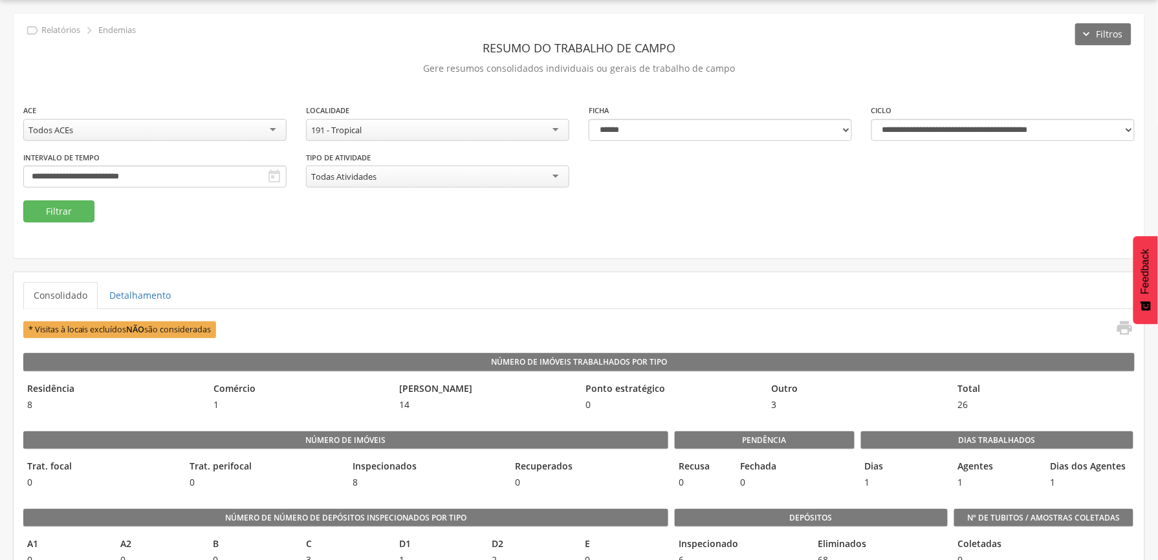
click at [451, 125] on div "191 - Tropical" at bounding box center [437, 130] width 263 height 22
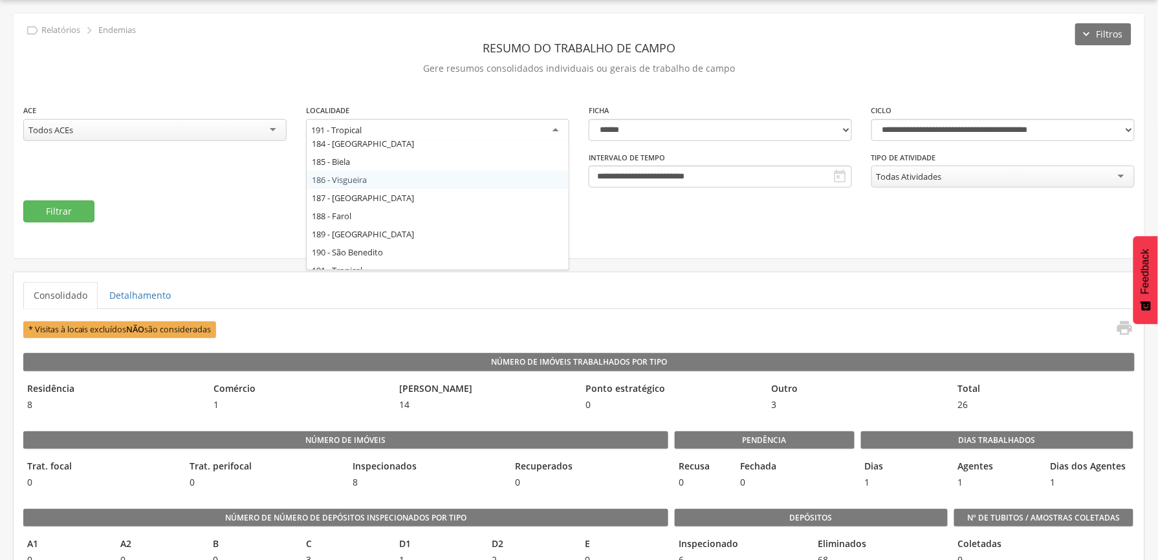
scroll to position [107, 0]
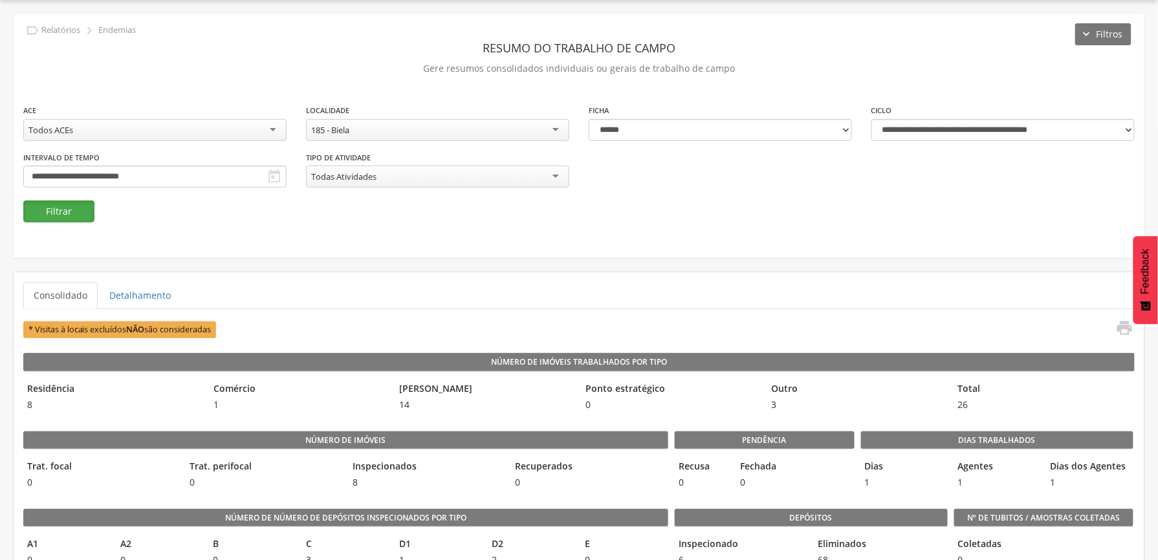
click at [55, 208] on button "Filtrar" at bounding box center [58, 211] width 71 height 22
click at [63, 204] on button "Filtrar" at bounding box center [58, 211] width 71 height 22
click at [489, 130] on div "185 - Biela" at bounding box center [437, 130] width 263 height 22
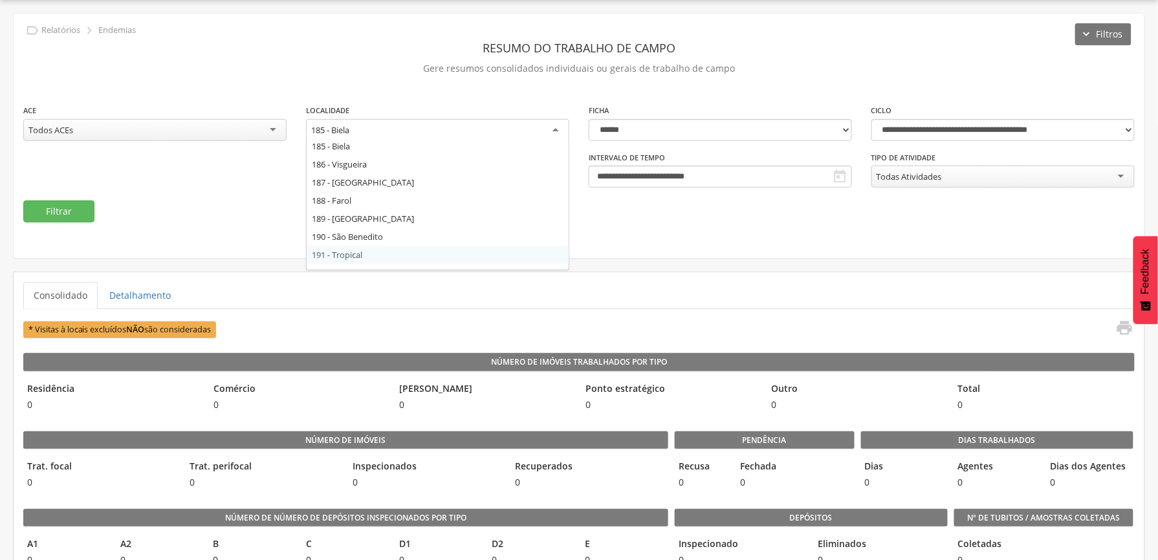
scroll to position [142, 0]
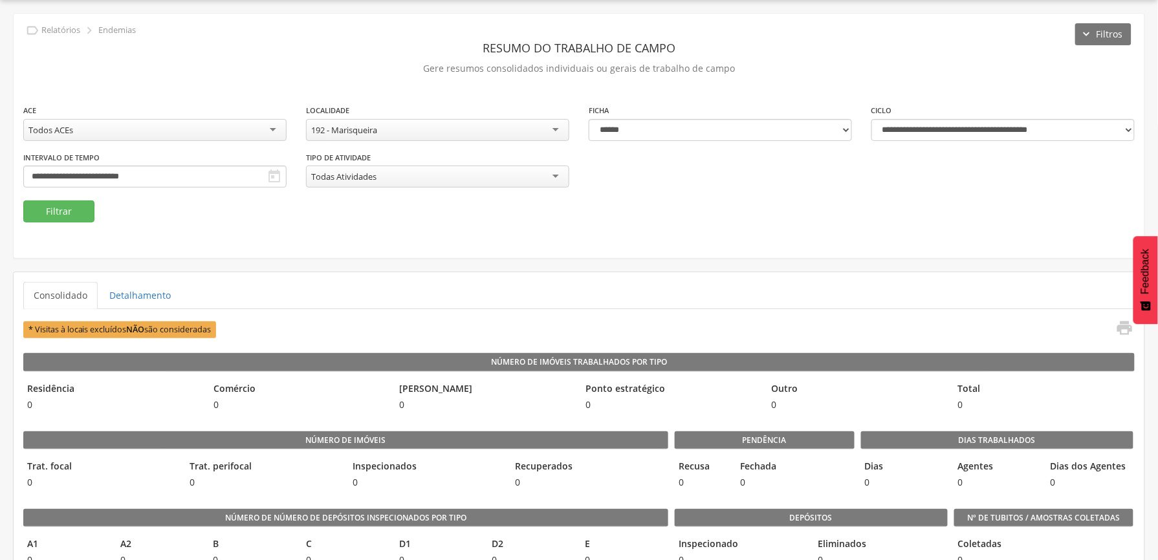
click at [19, 210] on div "**********" at bounding box center [579, 136] width 1130 height 244
click at [60, 211] on button "Filtrar" at bounding box center [58, 211] width 71 height 22
click at [50, 211] on button "Filtrar" at bounding box center [58, 211] width 71 height 22
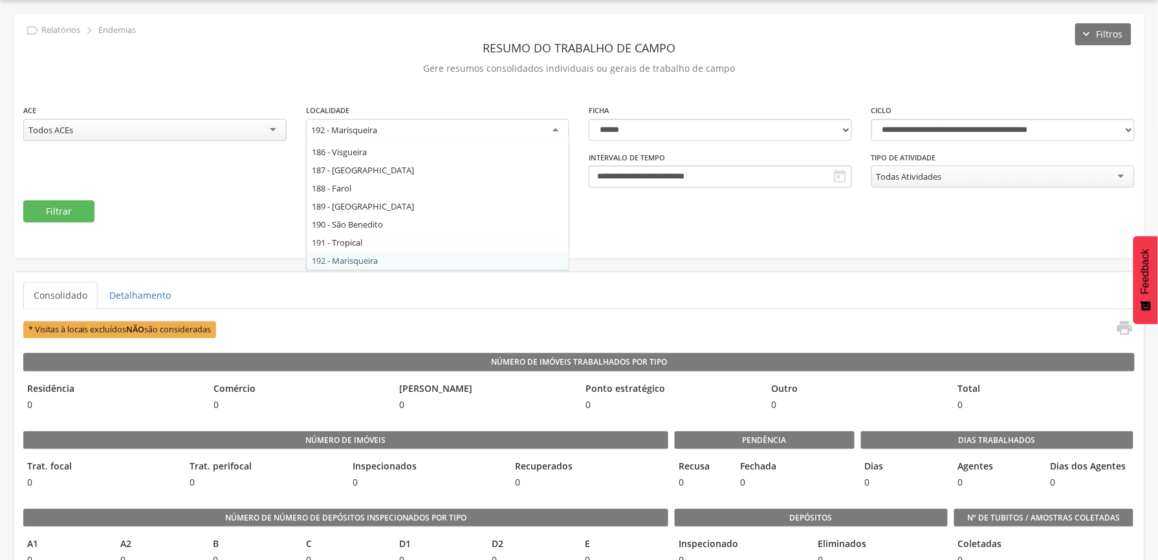
click at [412, 124] on div "192 - Marisqueira" at bounding box center [437, 130] width 263 height 23
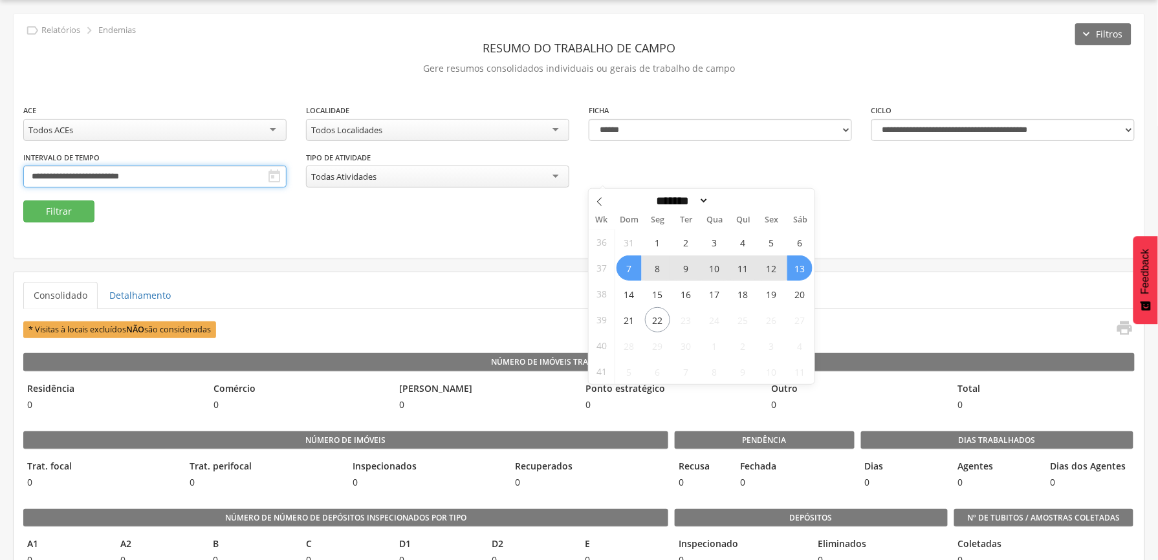
click at [286, 177] on input "**********" at bounding box center [154, 177] width 263 height 22
click at [627, 295] on span "14" at bounding box center [628, 293] width 25 height 25
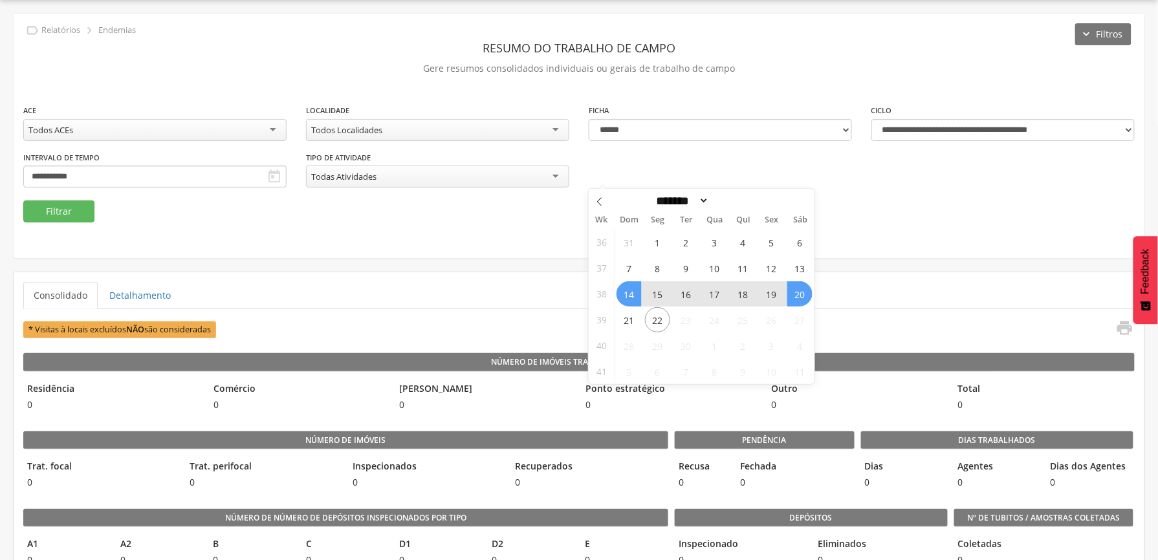
click at [803, 294] on span "20" at bounding box center [799, 293] width 25 height 25
type input "**********"
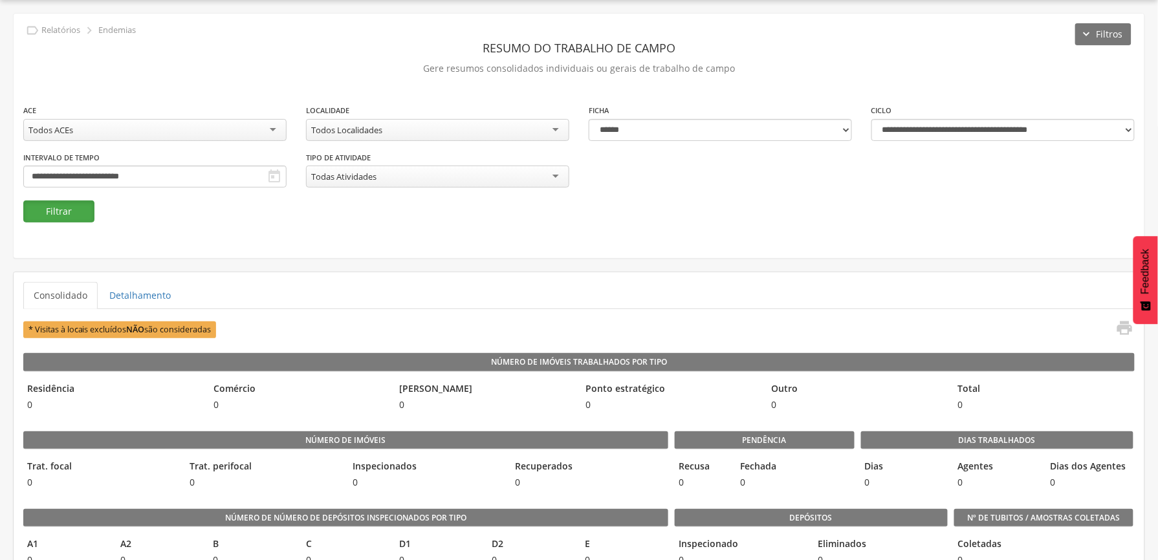
click at [45, 210] on button "Filtrar" at bounding box center [58, 211] width 71 height 22
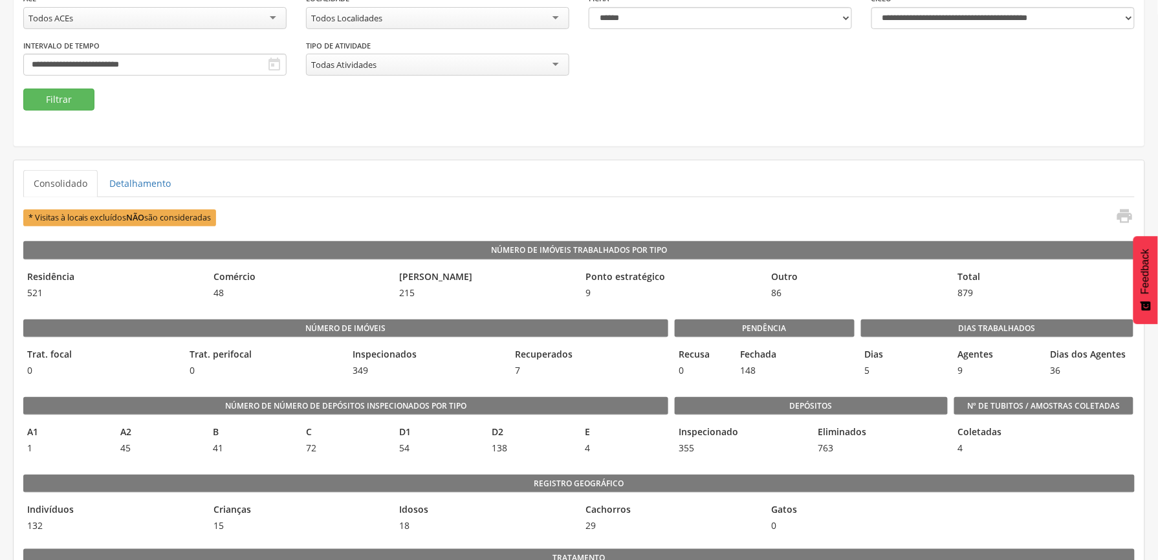
scroll to position [111, 0]
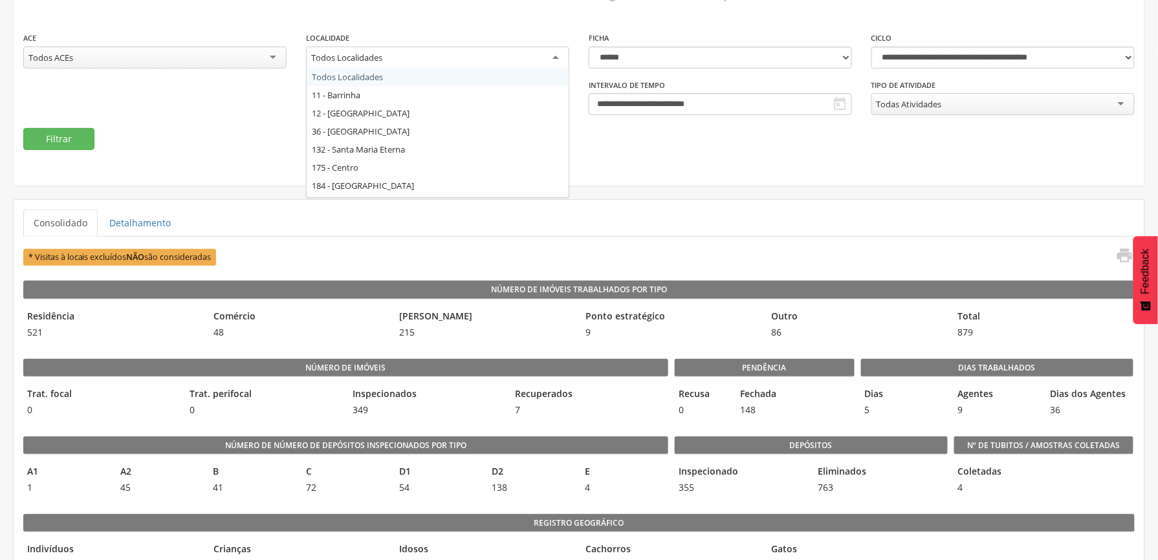
click at [515, 58] on div "Todos Localidades" at bounding box center [437, 58] width 263 height 23
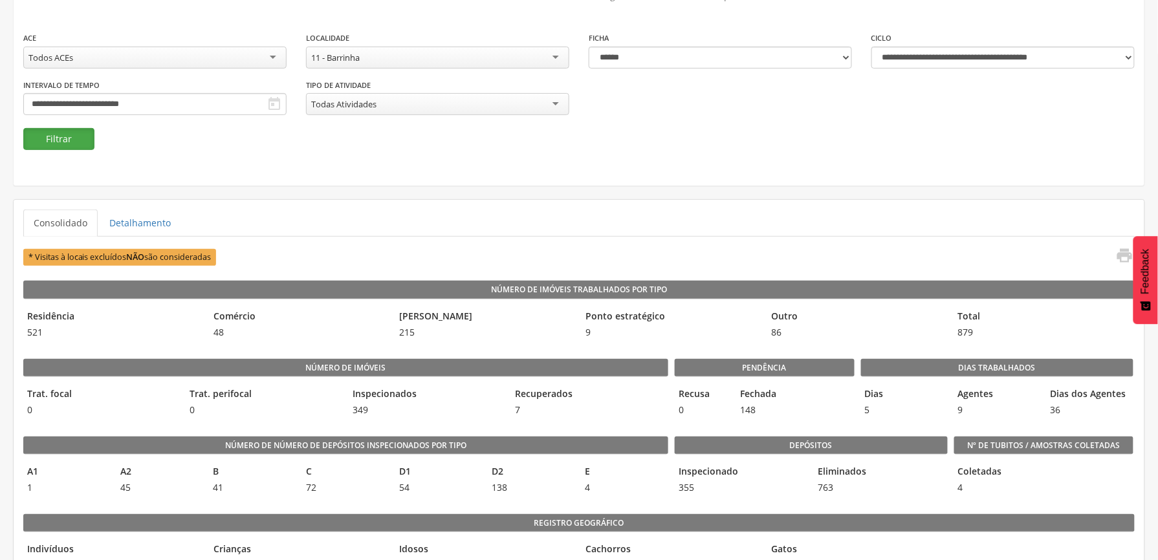
click at [25, 133] on button "Filtrar" at bounding box center [58, 139] width 71 height 22
click at [35, 136] on button "Filtrar" at bounding box center [58, 139] width 71 height 22
click at [360, 52] on div "11 - Barrinha" at bounding box center [335, 58] width 49 height 12
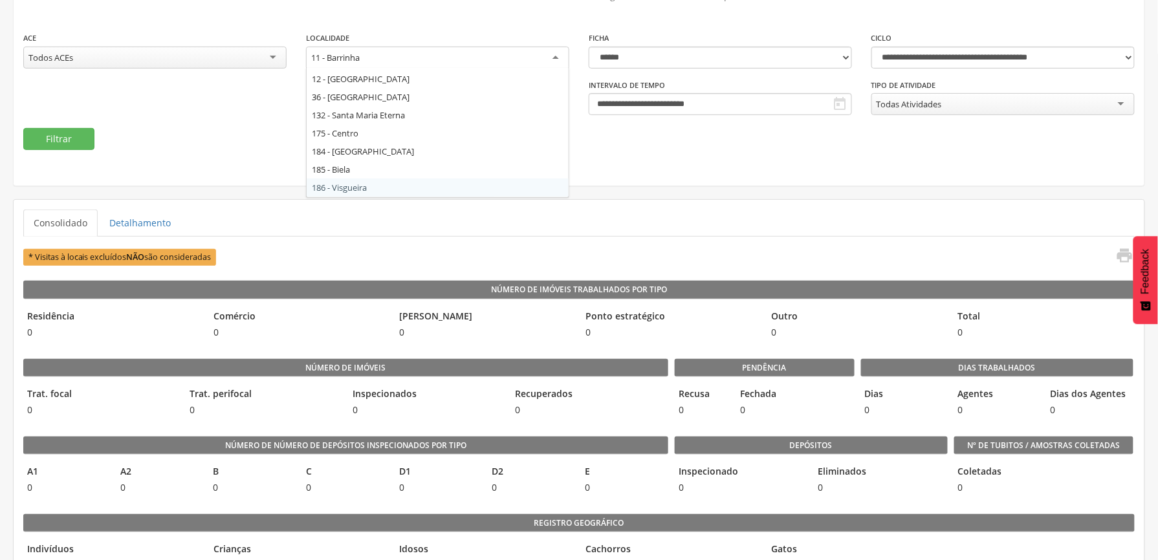
scroll to position [0, 0]
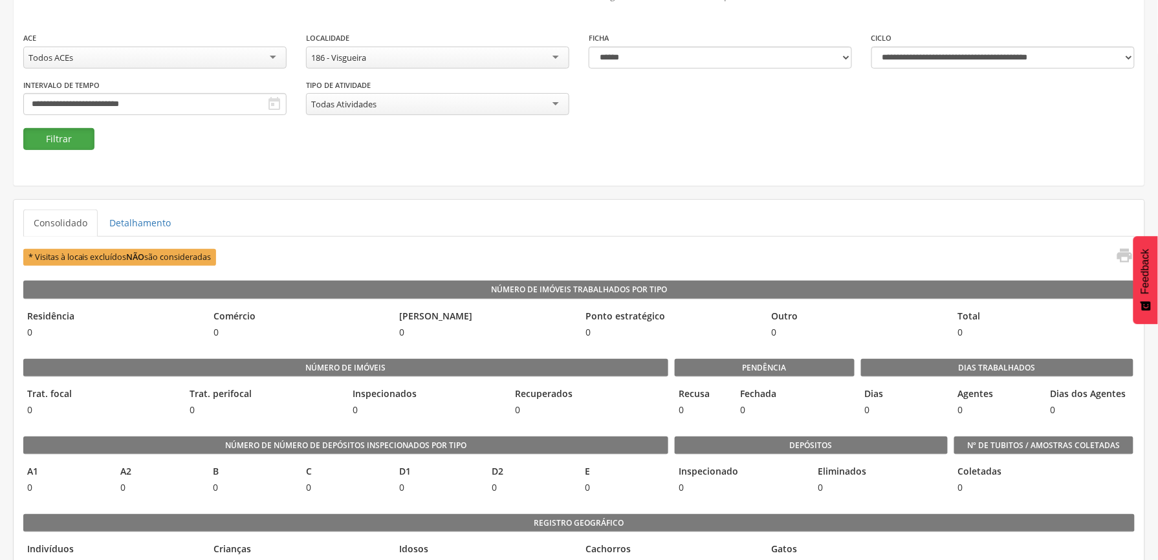
click at [43, 142] on button "Filtrar" at bounding box center [58, 139] width 71 height 22
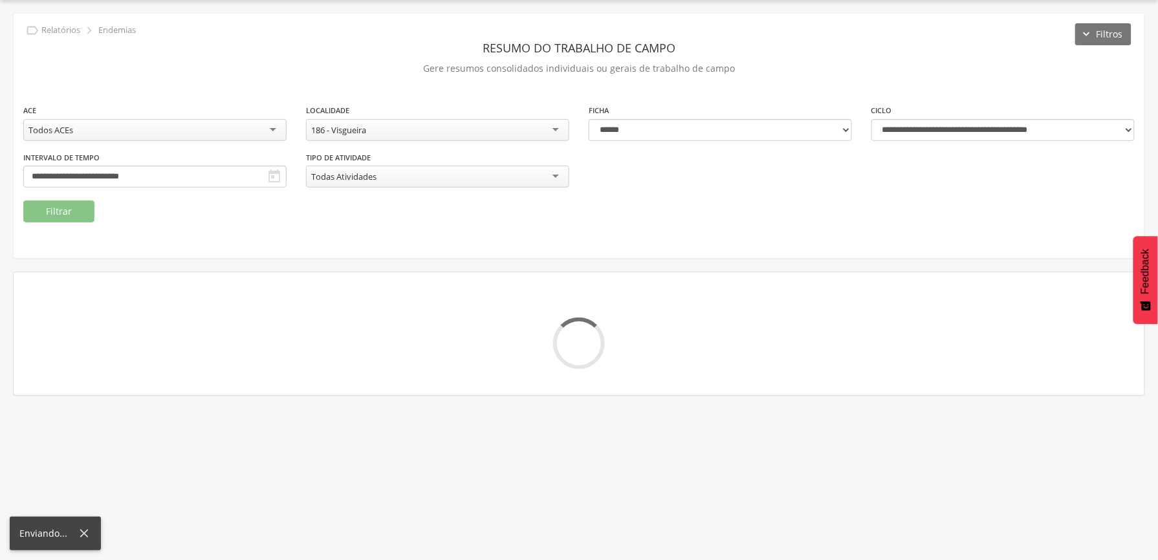
scroll to position [111, 0]
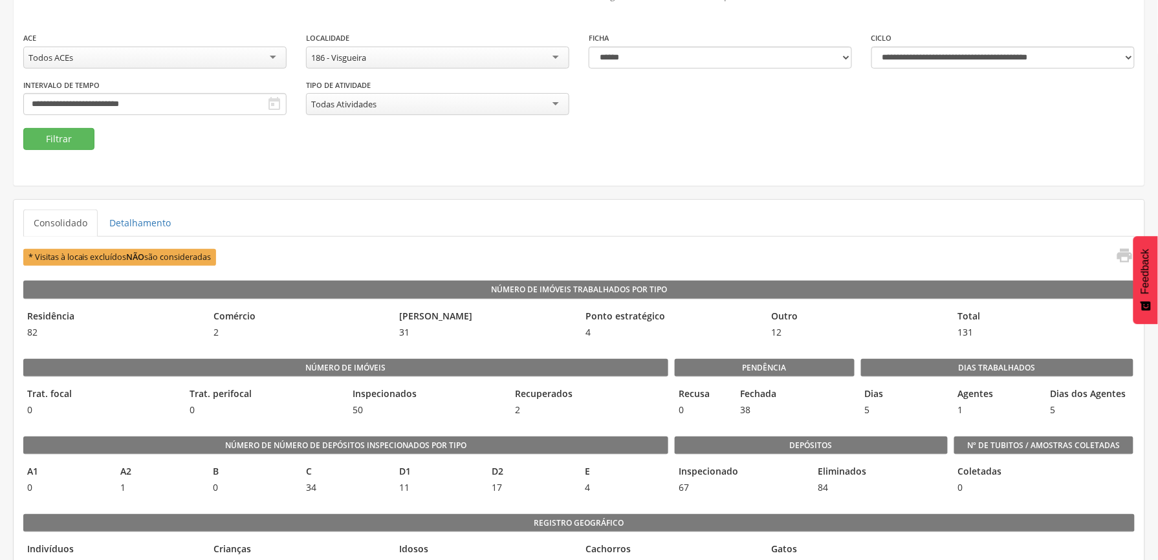
click at [326, 154] on div "**********" at bounding box center [579, 63] width 1130 height 244
click at [286, 104] on input "**********" at bounding box center [154, 104] width 263 height 22
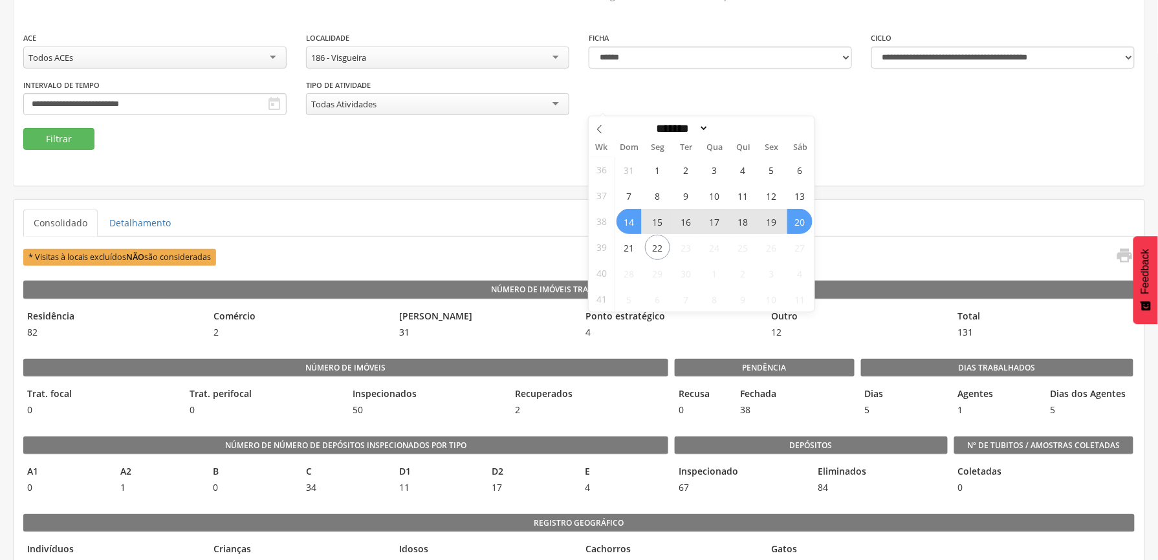
click at [426, 141] on fieldset "**********" at bounding box center [578, 90] width 1111 height 119
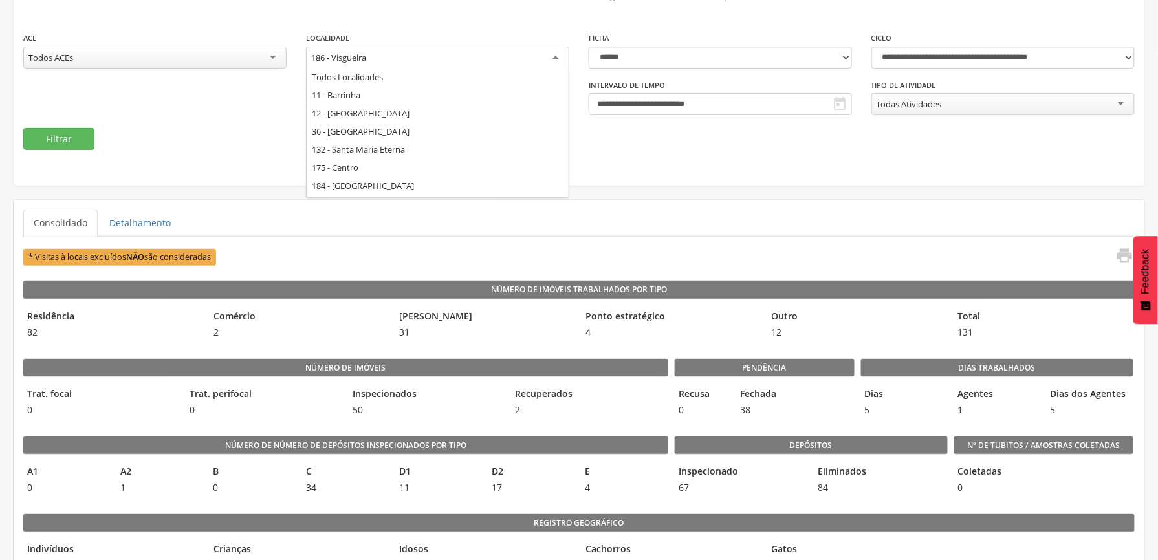
drag, startPoint x: 426, startPoint y: 141, endPoint x: 415, endPoint y: 52, distance: 89.3
click at [415, 52] on div "186 - Visgueira" at bounding box center [437, 58] width 263 height 23
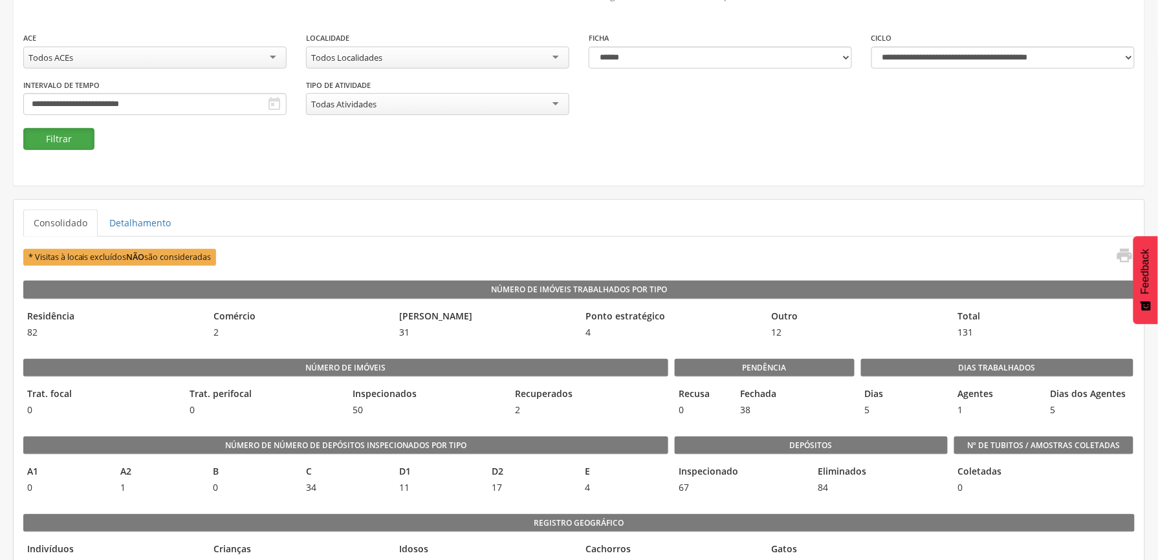
click at [40, 141] on button "Filtrar" at bounding box center [58, 139] width 71 height 22
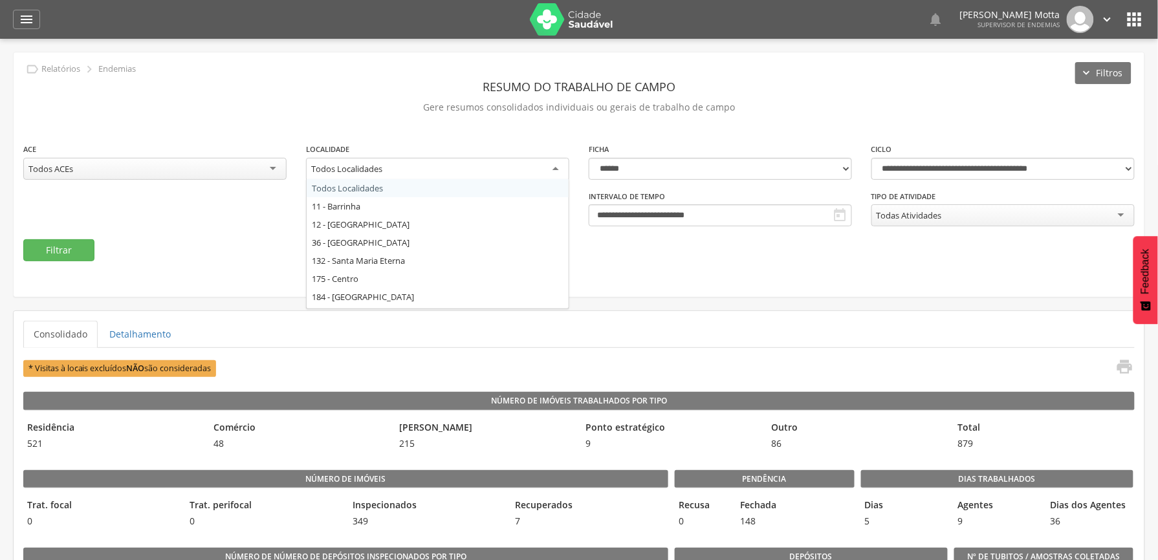
click at [374, 175] on div "Todos Localidades" at bounding box center [437, 169] width 263 height 23
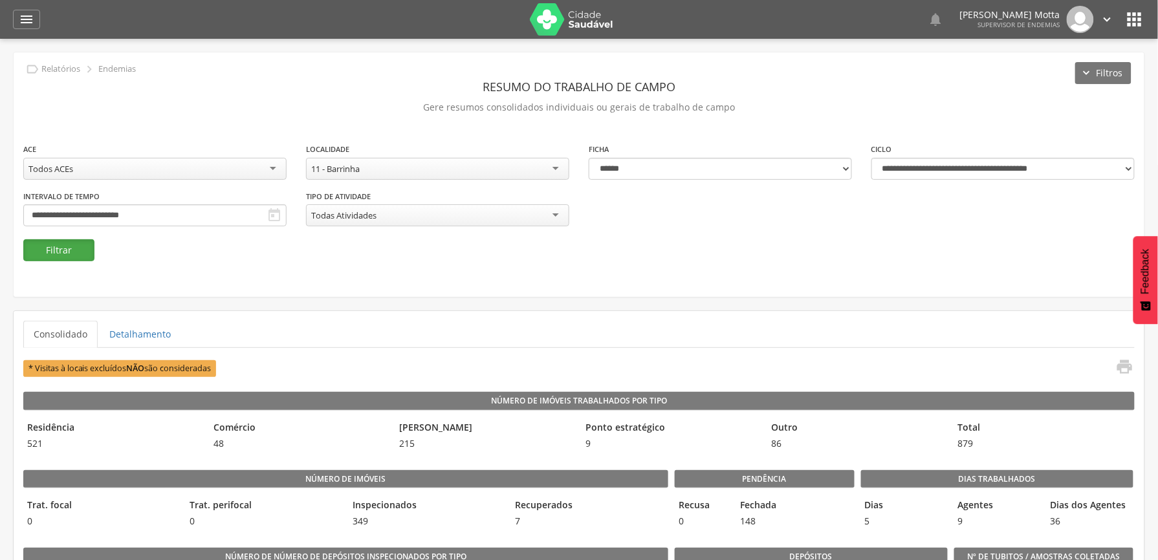
click at [60, 246] on button "Filtrar" at bounding box center [58, 250] width 71 height 22
click at [94, 252] on fieldset "**********" at bounding box center [578, 201] width 1111 height 119
click at [575, 246] on fieldset "**********" at bounding box center [578, 201] width 1111 height 119
click at [511, 235] on div "**********" at bounding box center [579, 190] width 1130 height 97
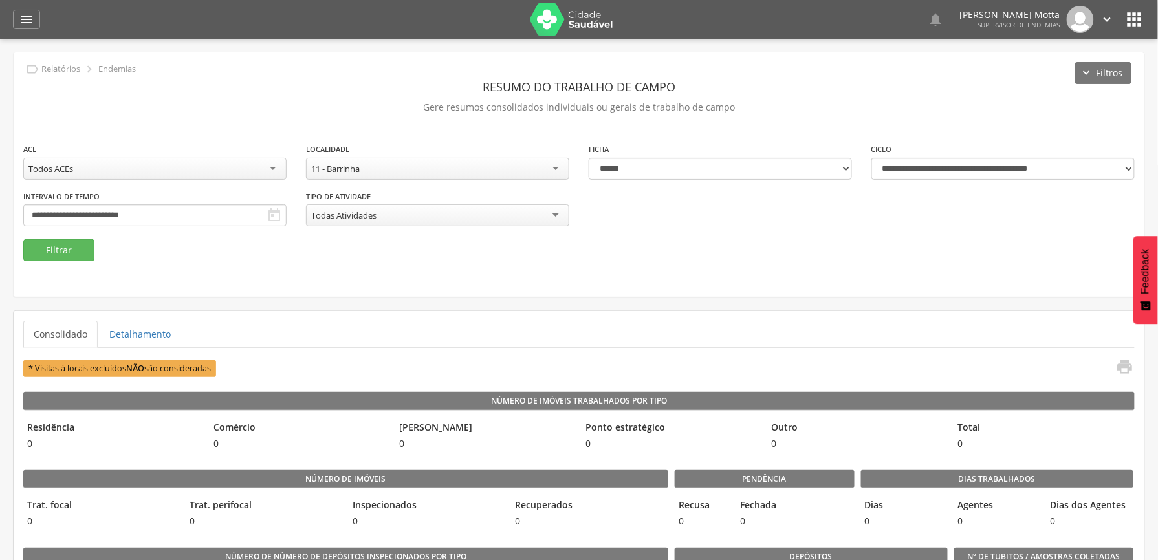
click at [511, 234] on div "**********" at bounding box center [579, 190] width 1130 height 97
click at [37, 257] on button "Filtrar" at bounding box center [58, 250] width 71 height 22
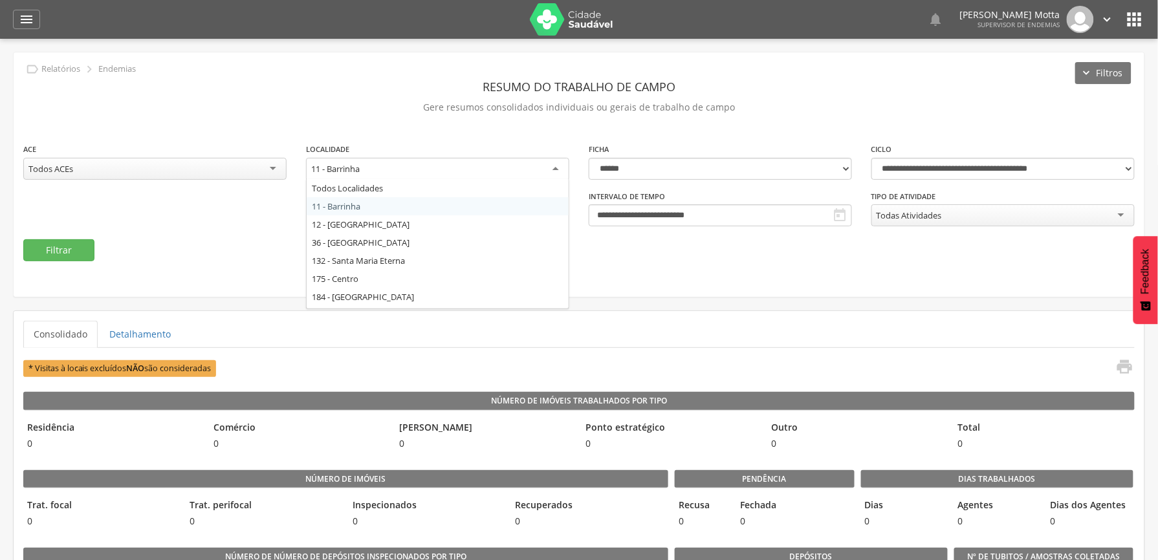
click at [383, 171] on div "11 - Barrinha" at bounding box center [437, 169] width 263 height 23
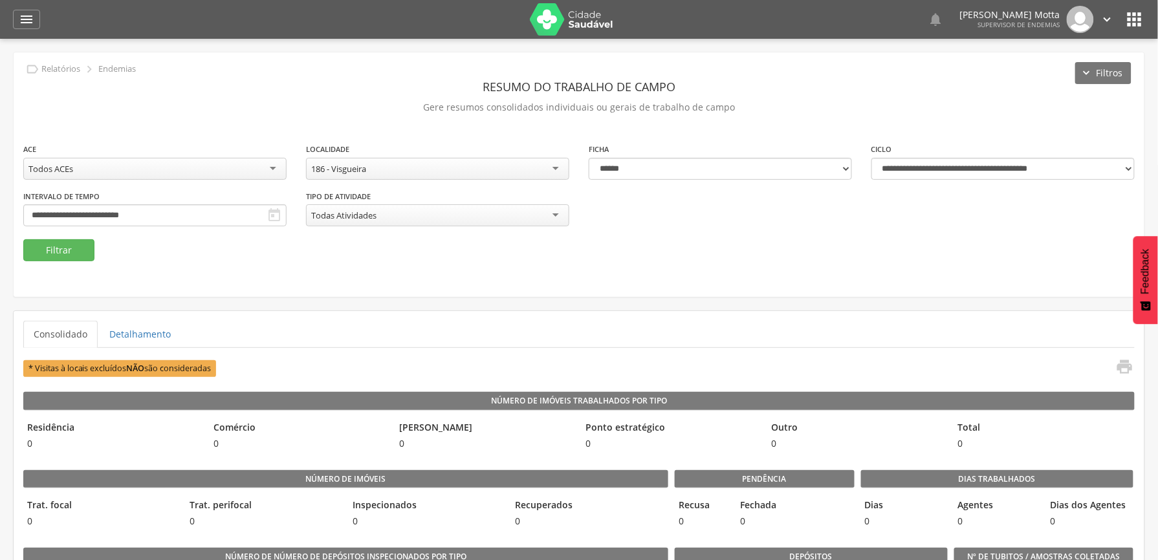
click at [58, 237] on div "**********" at bounding box center [579, 190] width 1130 height 97
click at [62, 247] on button "Filtrar" at bounding box center [58, 250] width 71 height 22
click at [361, 497] on div "Inspecionados 50" at bounding box center [427, 513] width 156 height 37
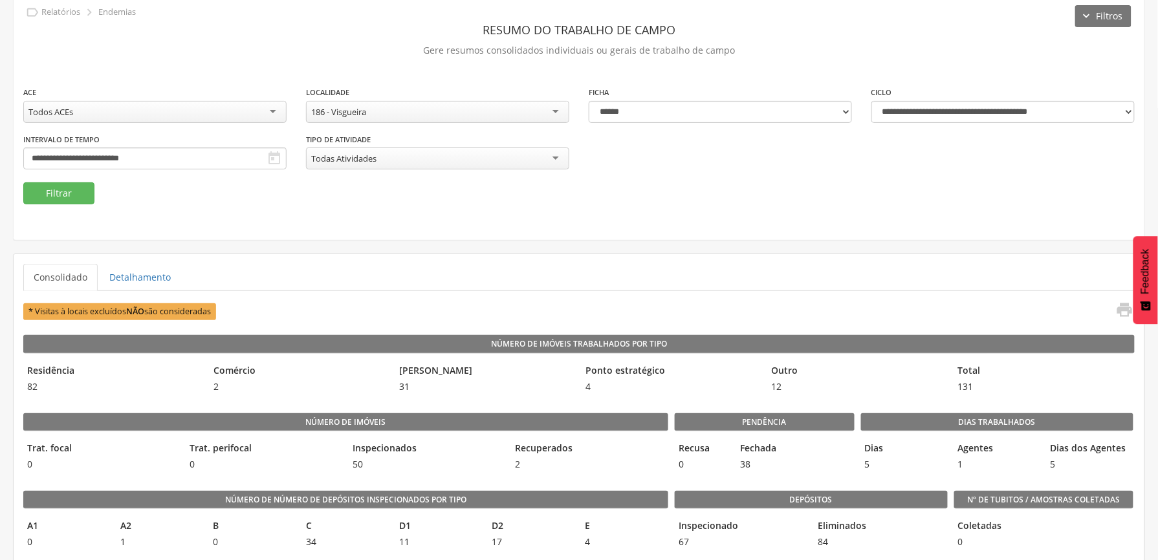
scroll to position [86, 0]
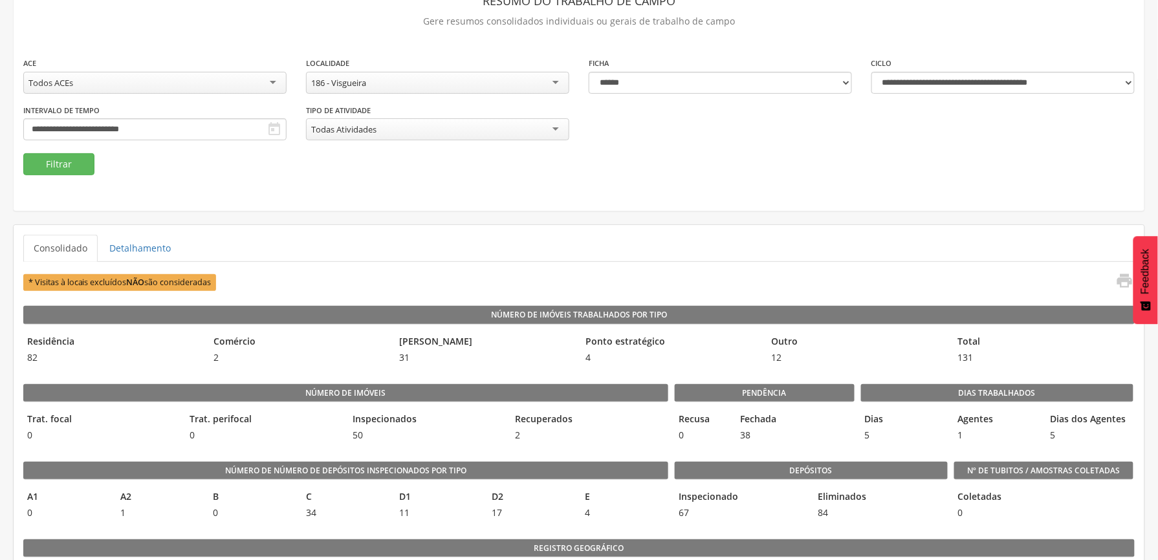
click at [262, 348] on legend "Comércio" at bounding box center [300, 342] width 180 height 15
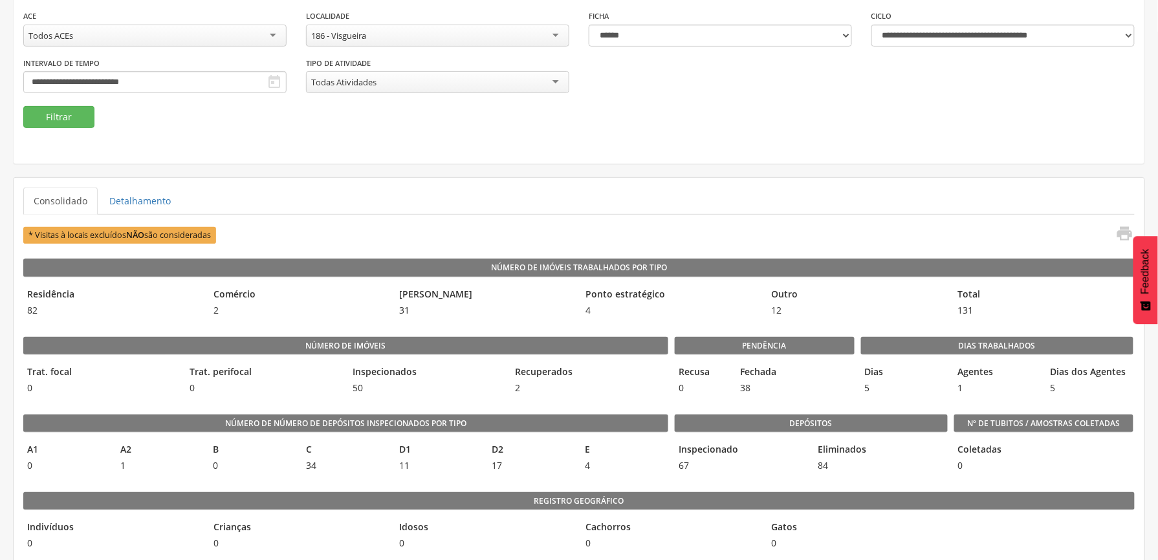
scroll to position [172, 0]
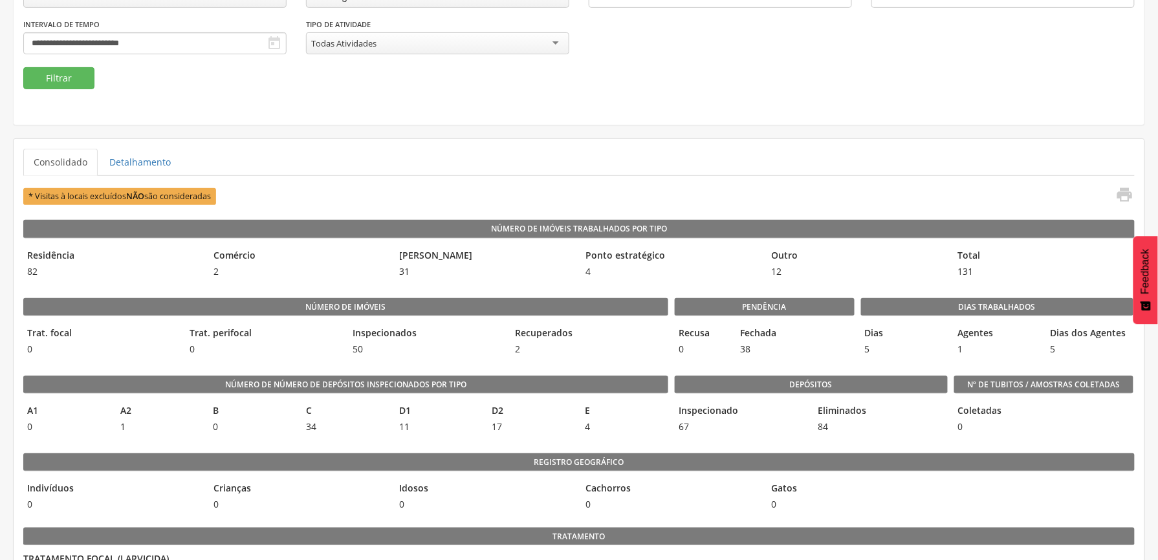
click at [334, 345] on span "0" at bounding box center [264, 349] width 156 height 13
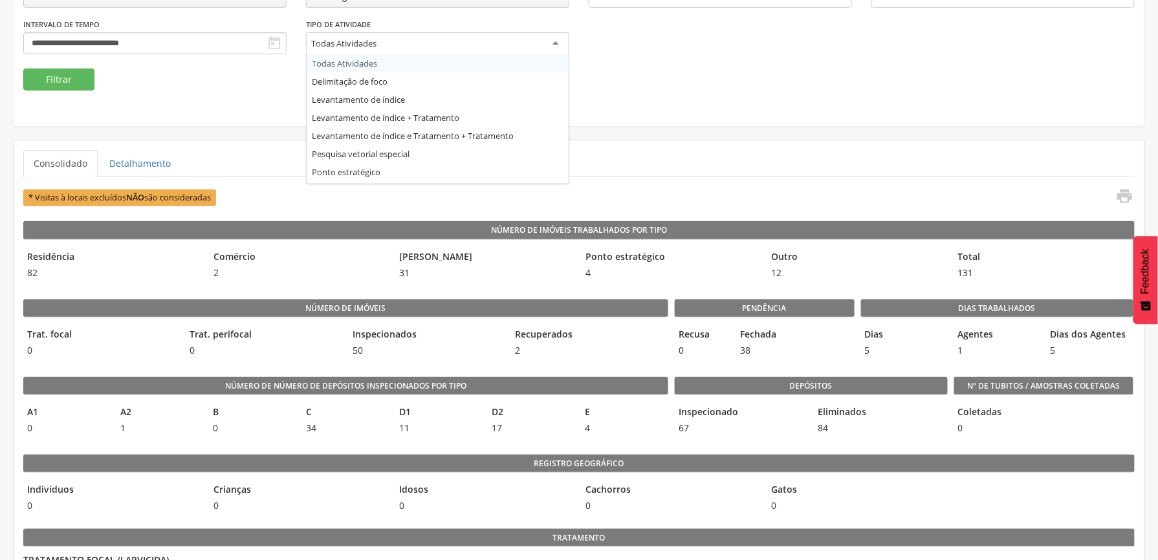
click at [569, 48] on div "Todas Atividades" at bounding box center [437, 43] width 263 height 23
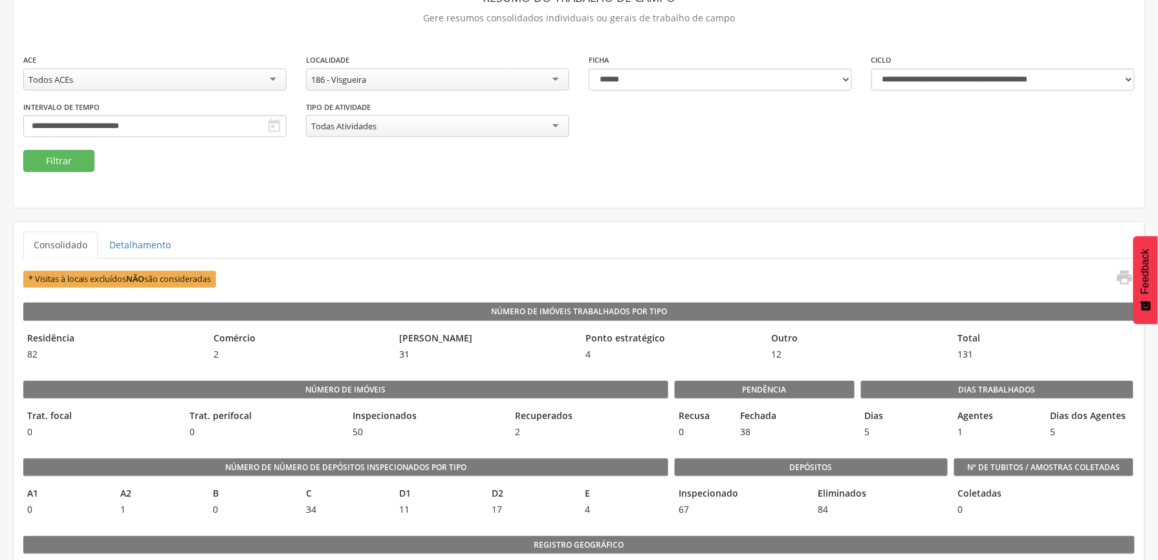
scroll to position [0, 0]
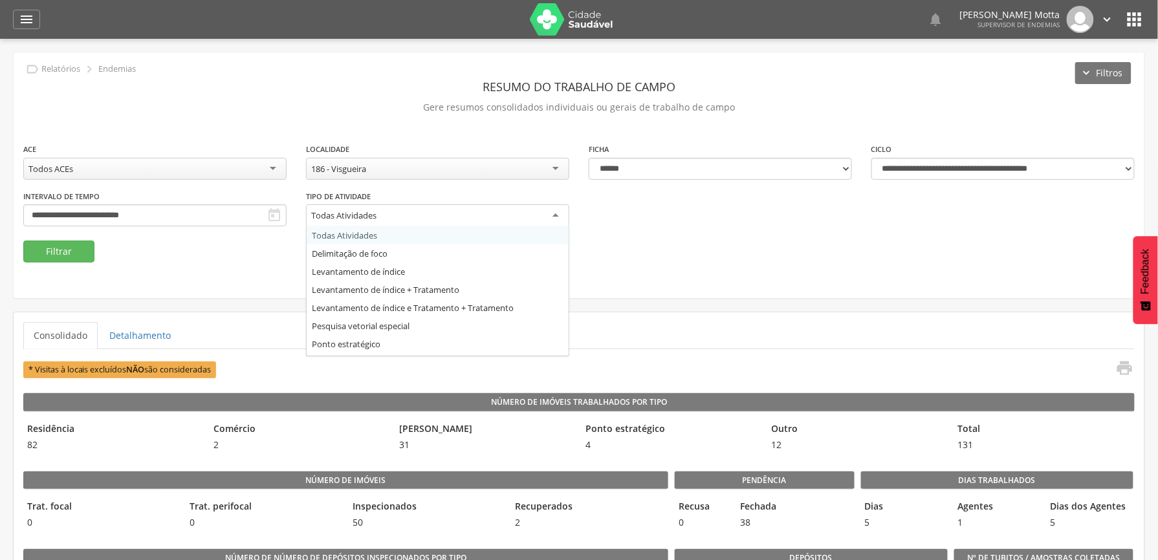
click at [498, 257] on fieldset "**********" at bounding box center [578, 202] width 1111 height 120
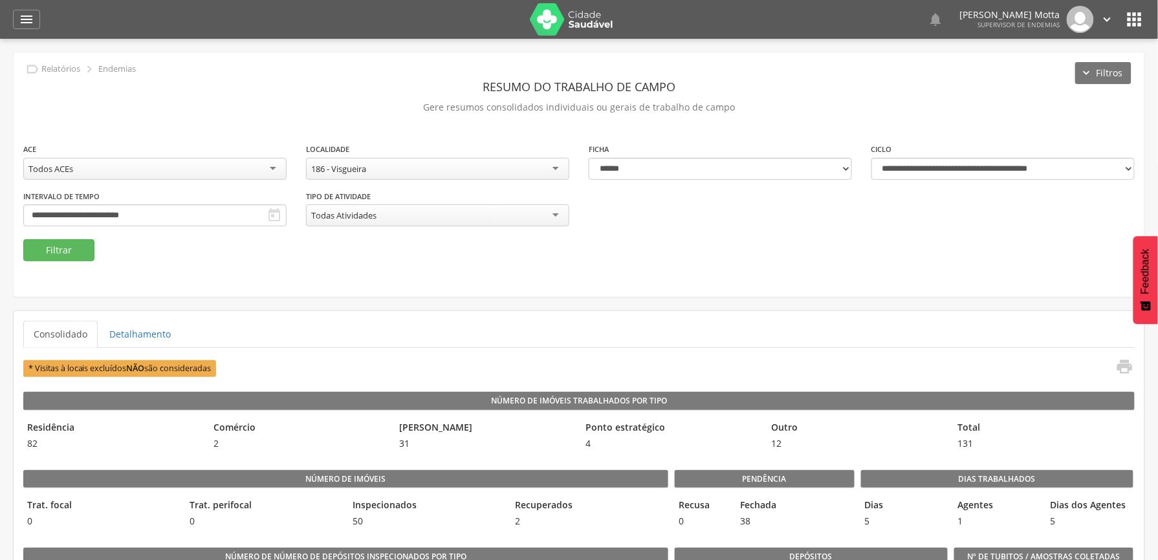
click at [472, 180] on div "**********" at bounding box center [437, 165] width 283 height 47
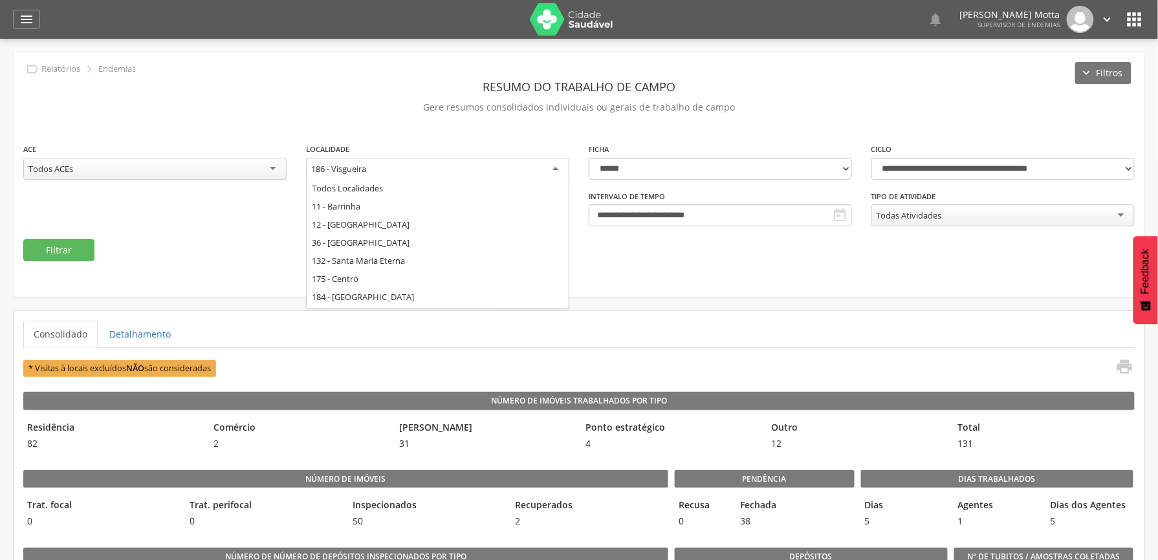
click at [464, 173] on div "186 - Visgueira" at bounding box center [437, 169] width 263 height 23
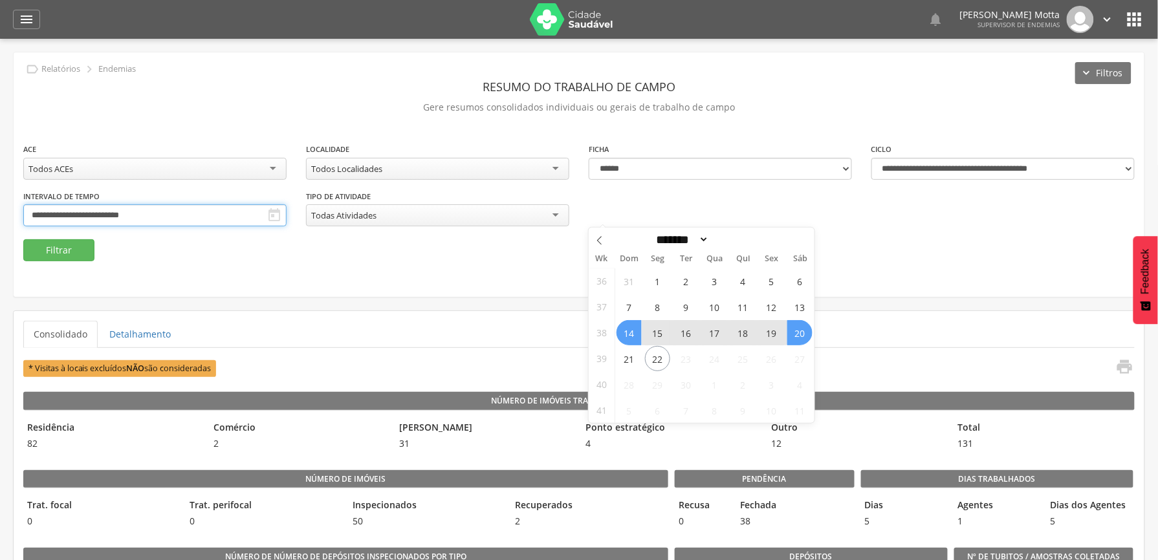
click at [286, 211] on input "**********" at bounding box center [154, 215] width 263 height 22
drag, startPoint x: 360, startPoint y: 200, endPoint x: 350, endPoint y: 215, distance: 17.8
click at [360, 202] on div "**********" at bounding box center [579, 190] width 1130 height 97
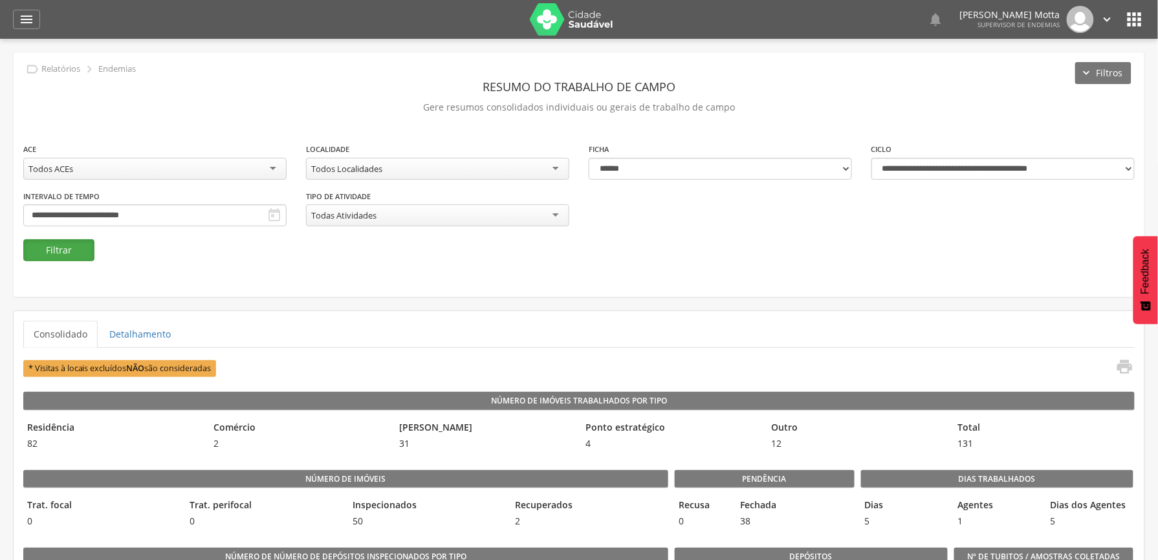
click at [57, 252] on button "Filtrar" at bounding box center [58, 250] width 71 height 22
click at [396, 334] on ul "Consolidado Detalhamento" at bounding box center [578, 334] width 1111 height 27
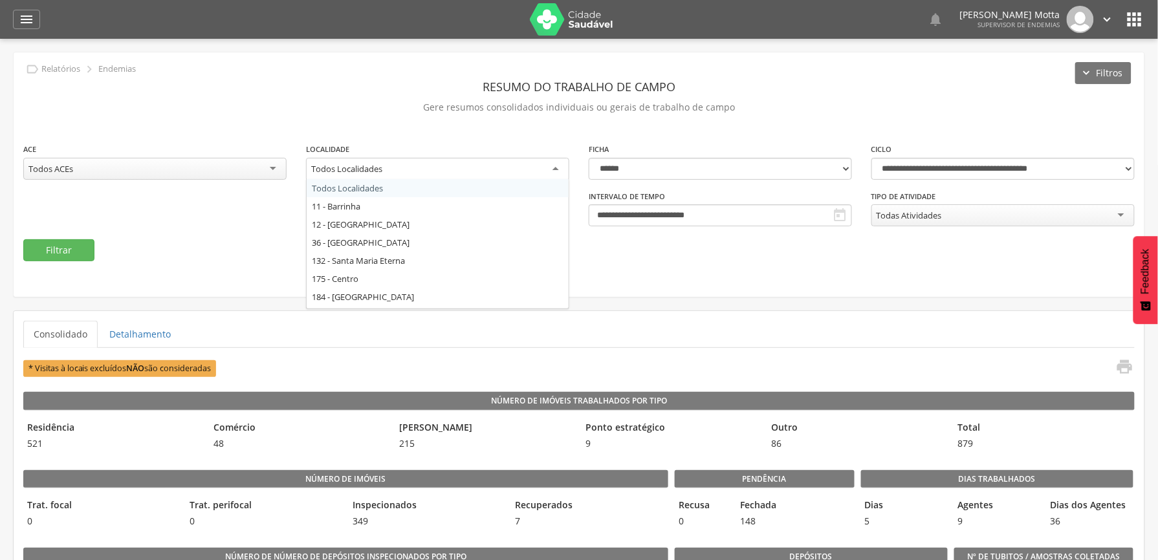
click at [432, 166] on div "Todos Localidades" at bounding box center [437, 169] width 263 height 23
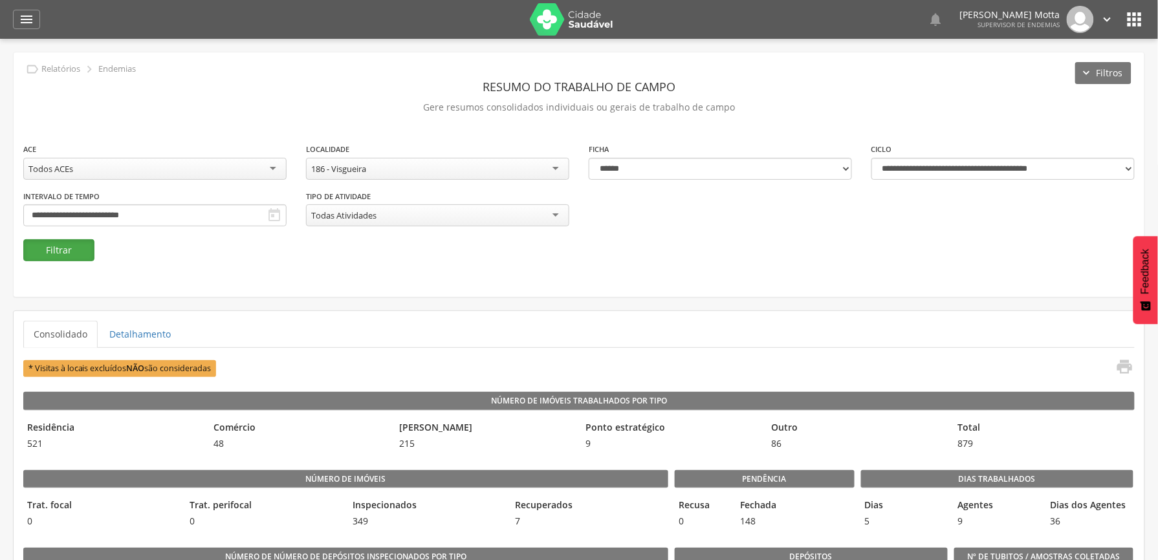
click at [48, 256] on button "Filtrar" at bounding box center [58, 250] width 71 height 22
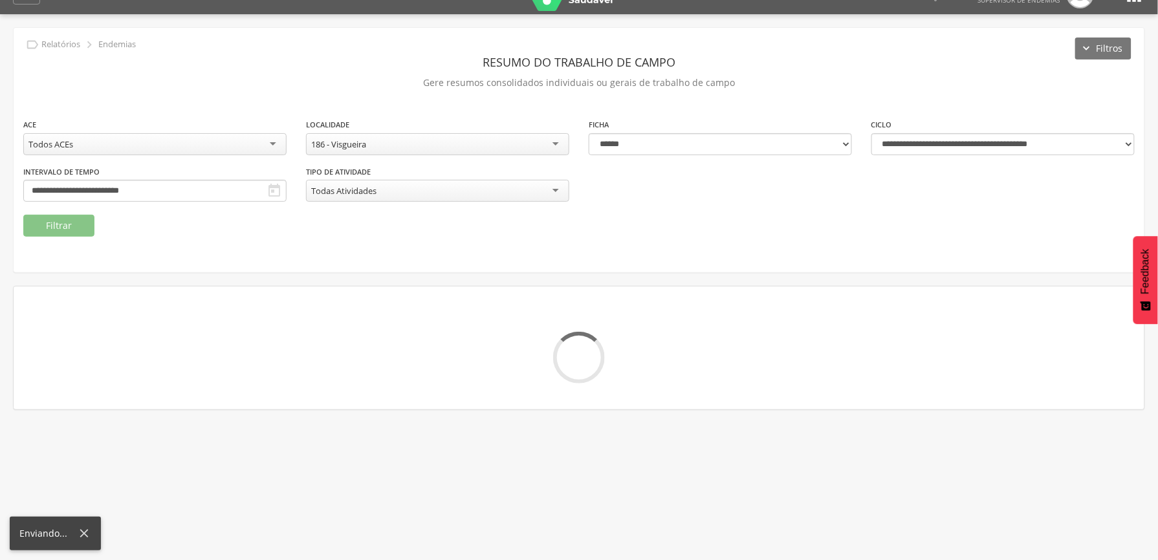
scroll to position [39, 0]
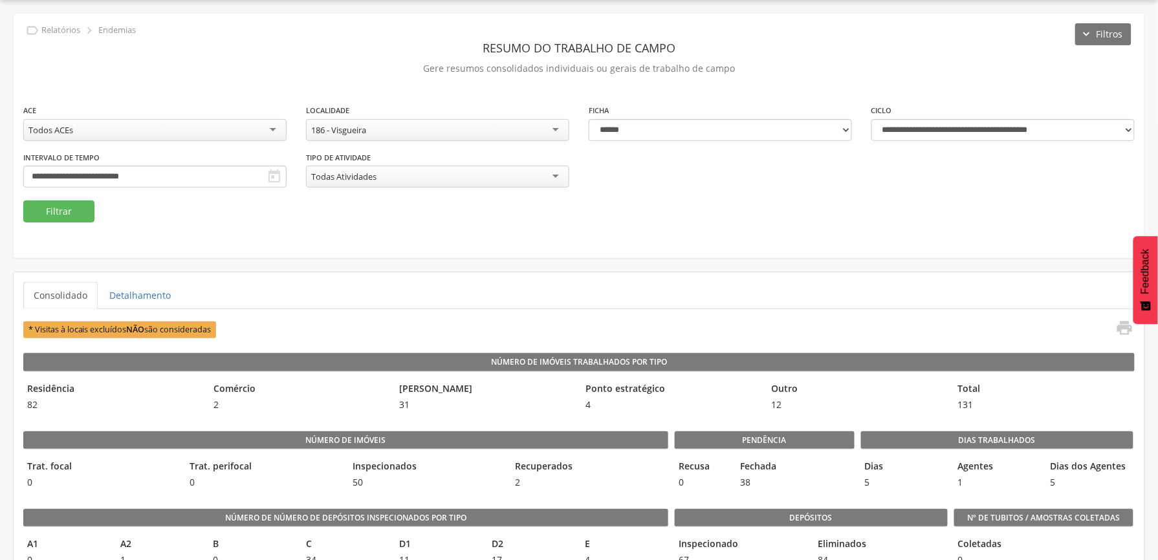
drag, startPoint x: 480, startPoint y: 415, endPoint x: 495, endPoint y: 404, distance: 19.4
click at [480, 415] on div "[PERSON_NAME] 31" at bounding box center [485, 396] width 180 height 37
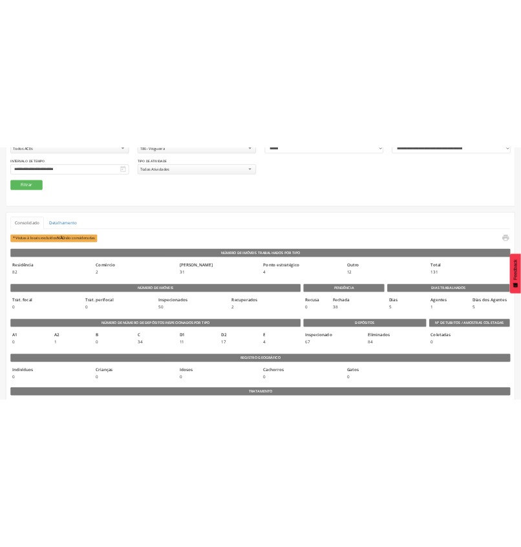
scroll to position [0, 0]
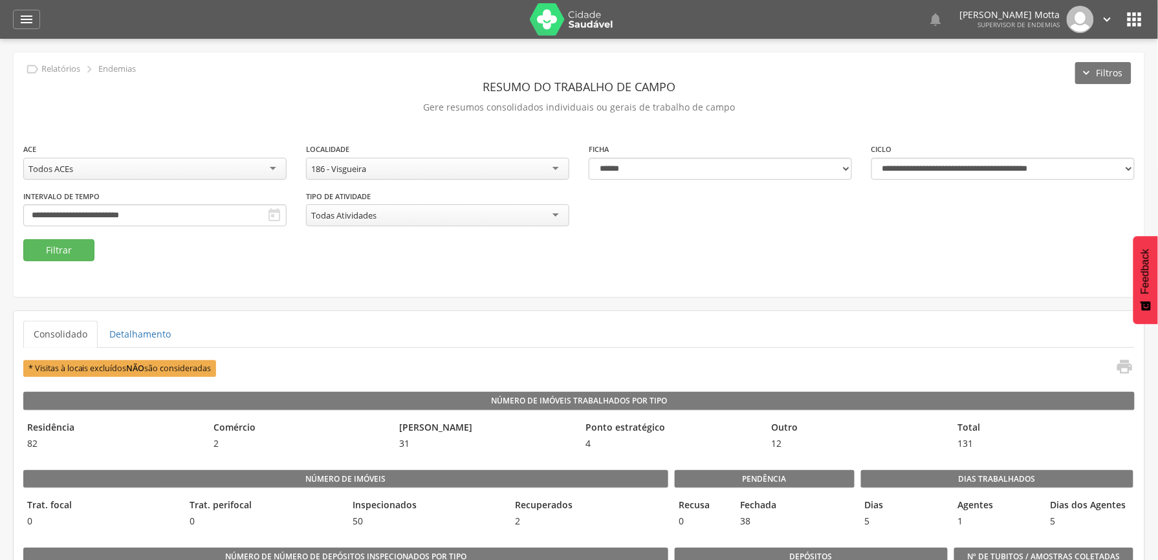
click at [432, 277] on div "**********" at bounding box center [579, 174] width 1130 height 244
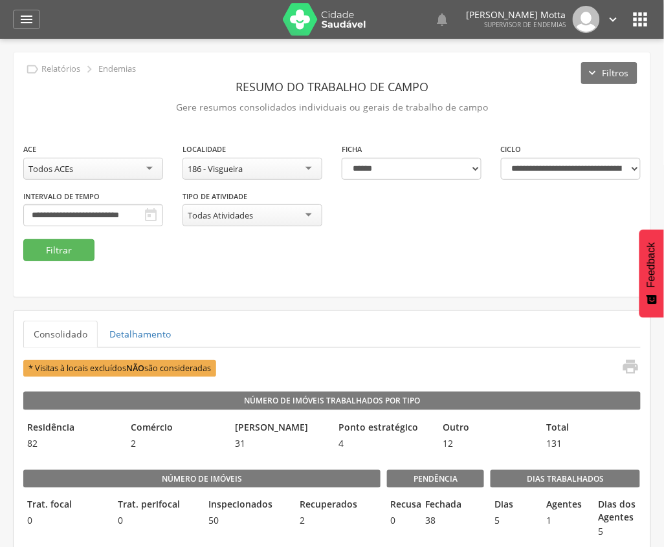
click at [498, 252] on fieldset "**********" at bounding box center [331, 201] width 617 height 119
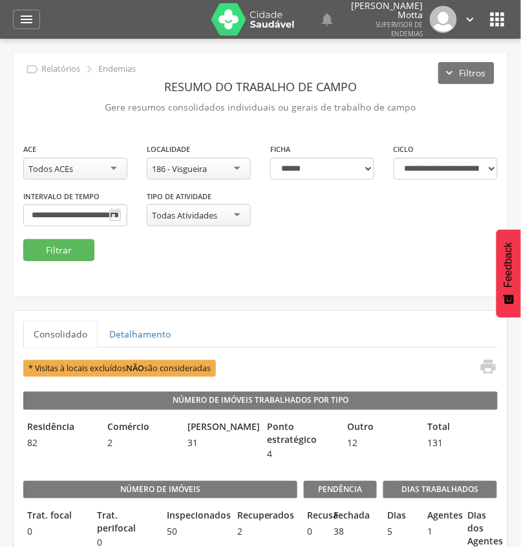
click at [386, 342] on ul "Consolidado Detalhamento" at bounding box center [260, 334] width 475 height 27
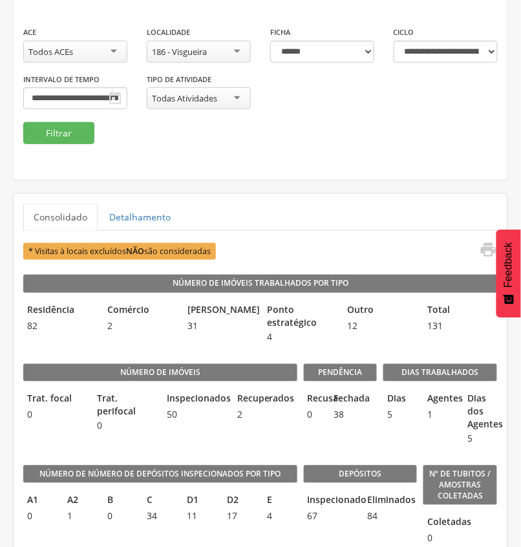
scroll to position [86, 0]
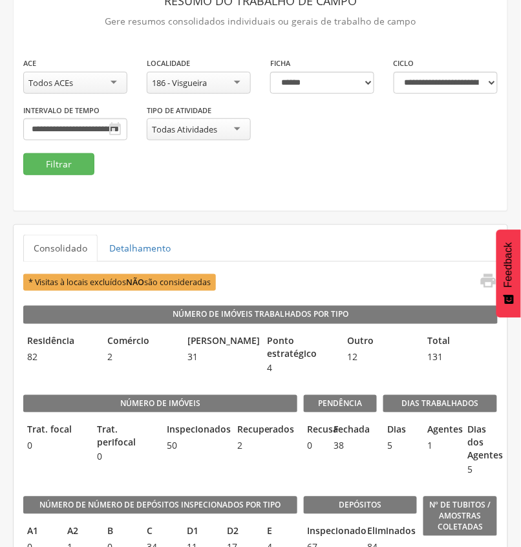
click at [239, 142] on div "**********" at bounding box center [261, 104] width 494 height 97
click at [220, 88] on div "186 - Visgueira" at bounding box center [199, 83] width 104 height 22
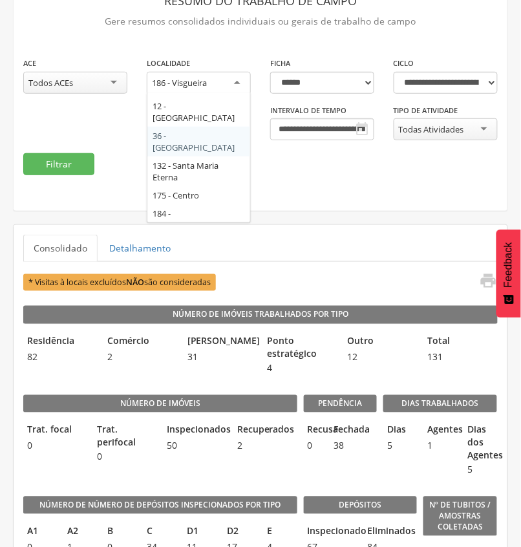
scroll to position [22, 0]
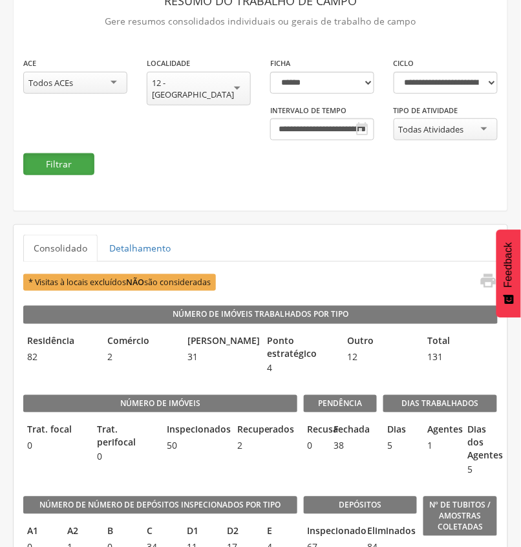
click at [45, 169] on button "Filtrar" at bounding box center [58, 164] width 71 height 22
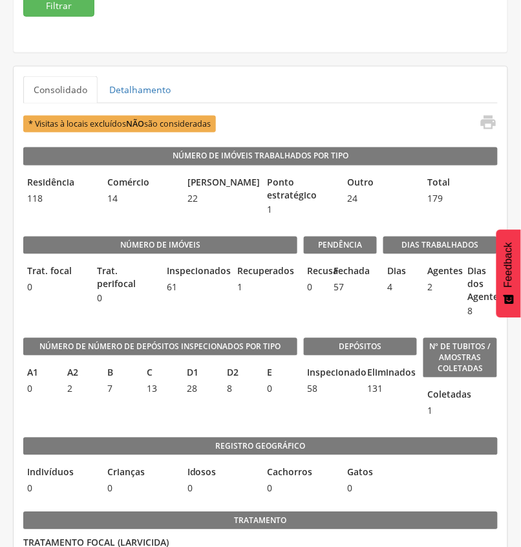
scroll to position [158, 0]
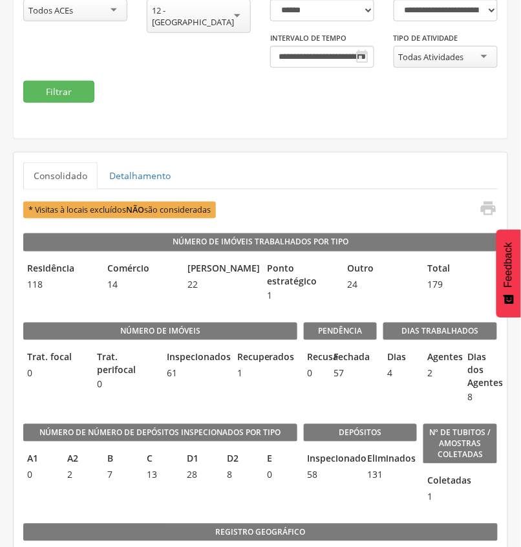
click at [231, 14] on div "12 - [GEOGRAPHIC_DATA]" at bounding box center [199, 16] width 104 height 34
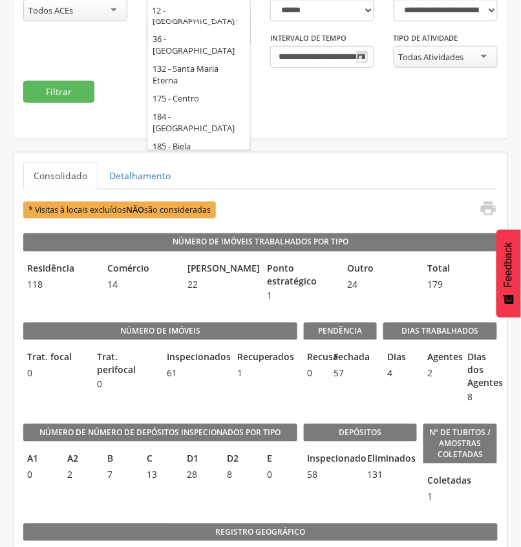
scroll to position [0, 0]
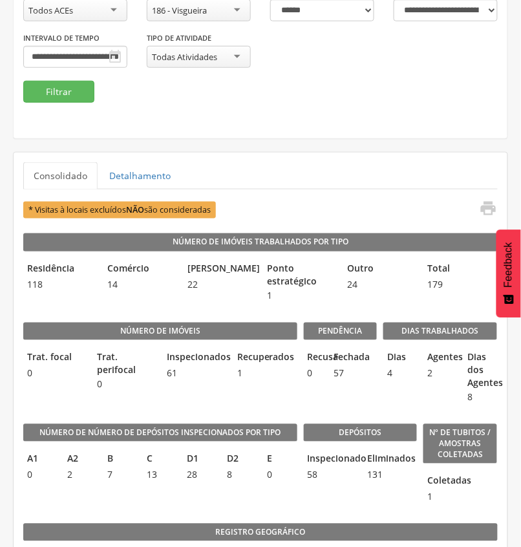
click at [236, 21] on div "**********" at bounding box center [199, 7] width 124 height 47
click at [236, 16] on div "186 - Visgueira" at bounding box center [199, 10] width 104 height 22
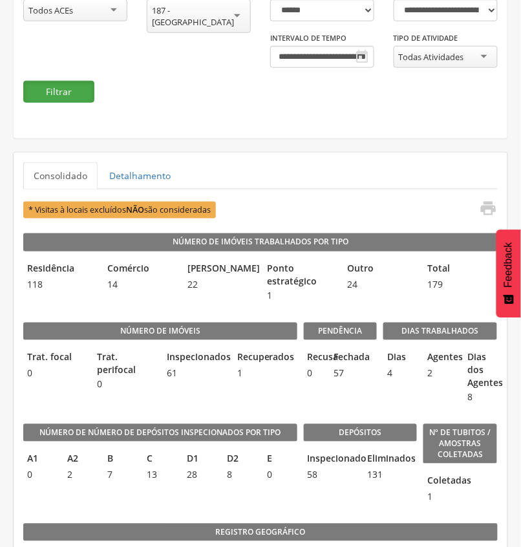
click at [41, 86] on button "Filtrar" at bounding box center [58, 92] width 71 height 22
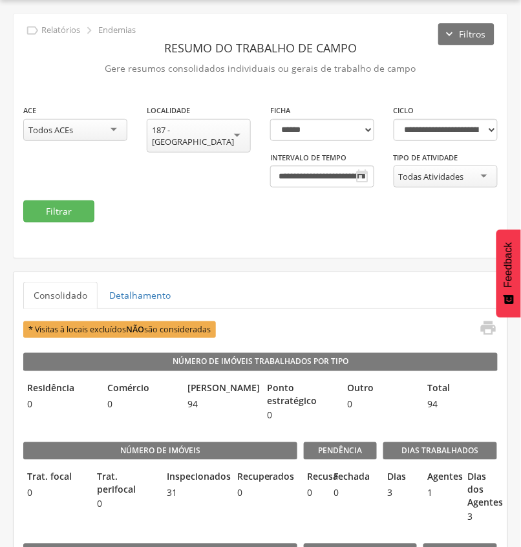
scroll to position [158, 0]
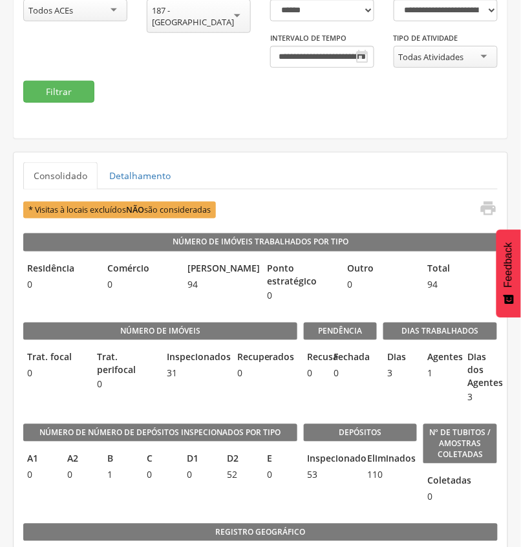
click at [304, 383] on div "Recusa 0" at bounding box center [314, 365] width 20 height 37
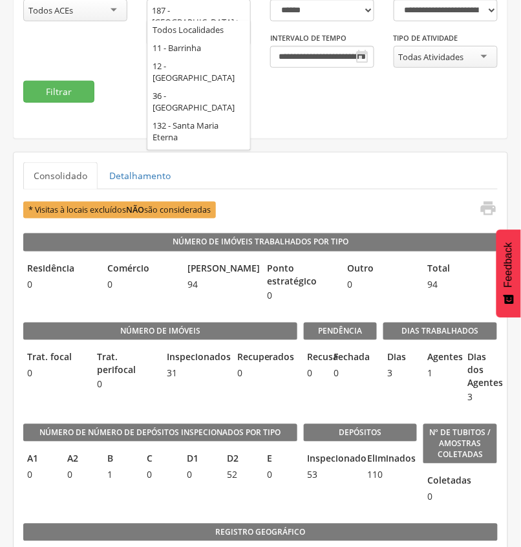
click at [176, 12] on div "187 - [GEOGRAPHIC_DATA]" at bounding box center [199, 16] width 94 height 23
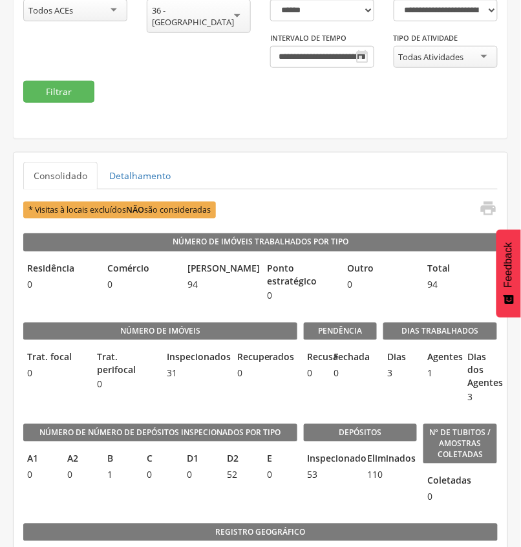
scroll to position [0, 0]
click at [29, 86] on button "Filtrar" at bounding box center [58, 92] width 71 height 22
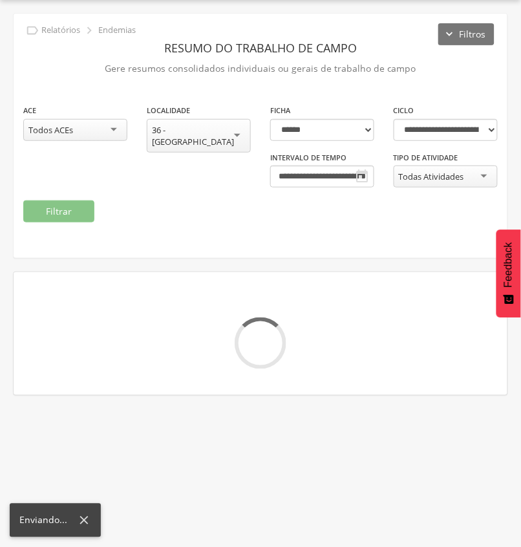
scroll to position [158, 0]
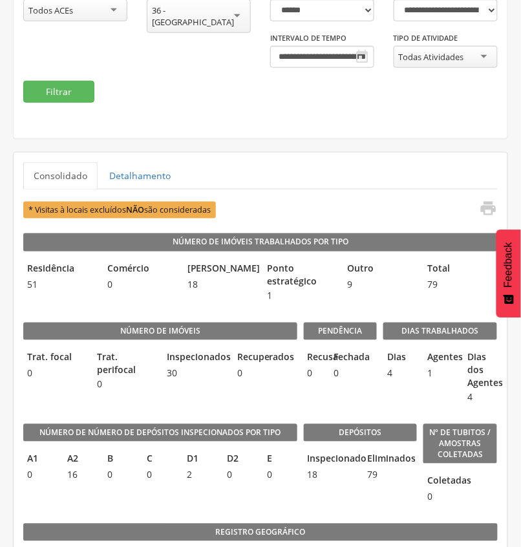
click at [263, 327] on legend "Número de imóveis" at bounding box center [160, 332] width 274 height 18
click at [226, 13] on div "36 - [GEOGRAPHIC_DATA]" at bounding box center [199, 16] width 94 height 23
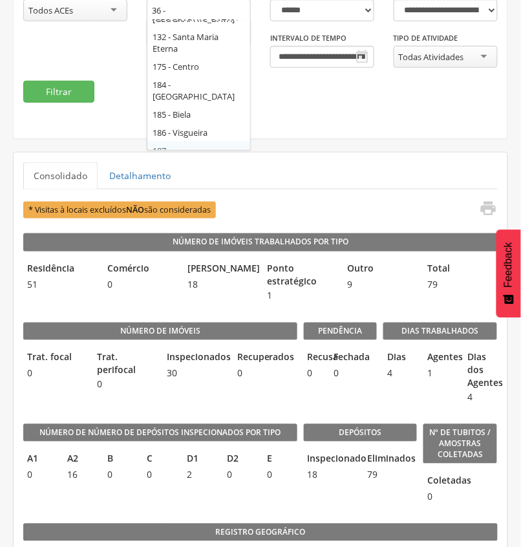
scroll to position [123, 0]
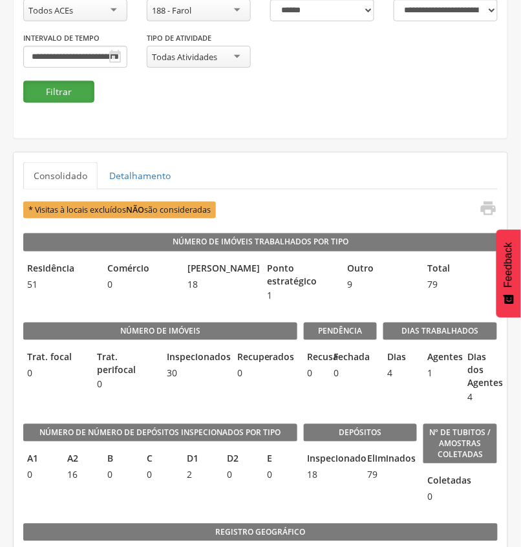
click at [48, 89] on button "Filtrar" at bounding box center [58, 92] width 71 height 22
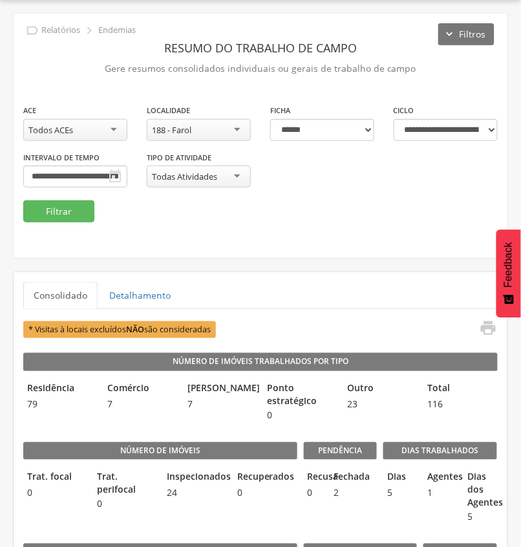
scroll to position [158, 0]
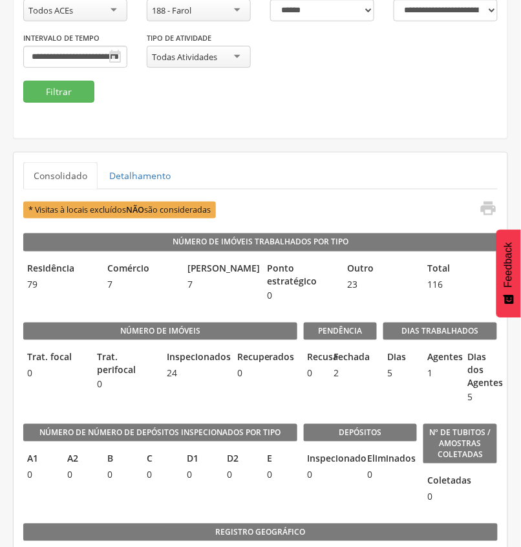
click at [217, 45] on div "**********" at bounding box center [261, 32] width 494 height 97
click at [233, 9] on div "188 - Farol" at bounding box center [199, 10] width 104 height 22
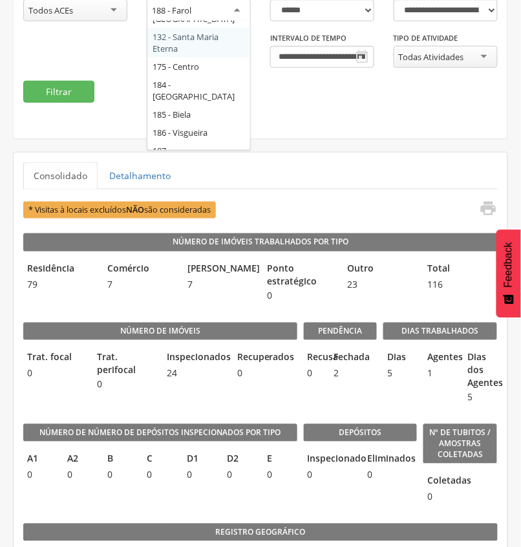
scroll to position [0, 0]
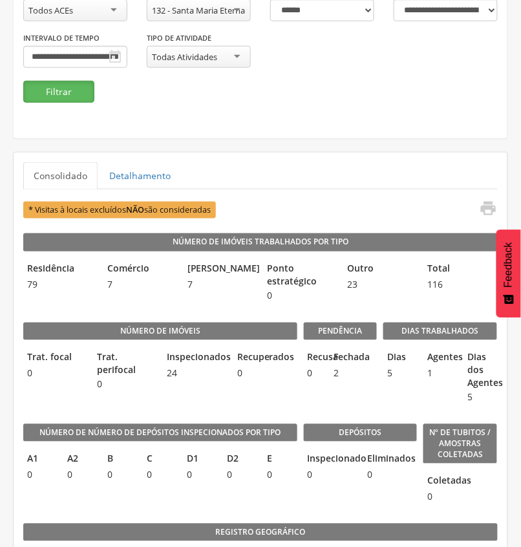
click at [56, 87] on button "Filtrar" at bounding box center [58, 92] width 71 height 22
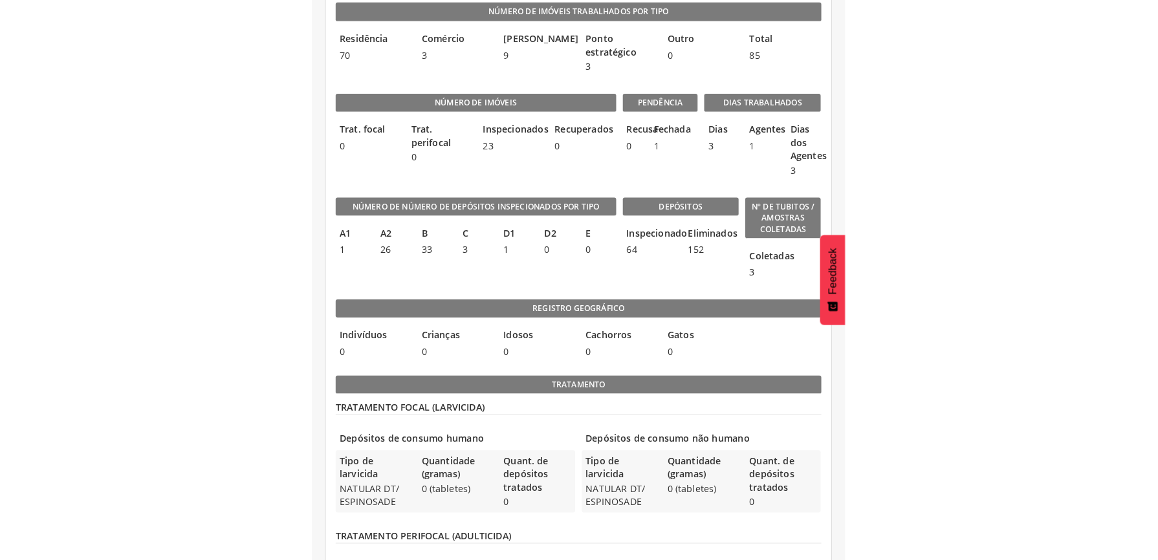
scroll to position [360, 0]
